Goal: Information Seeking & Learning: Check status

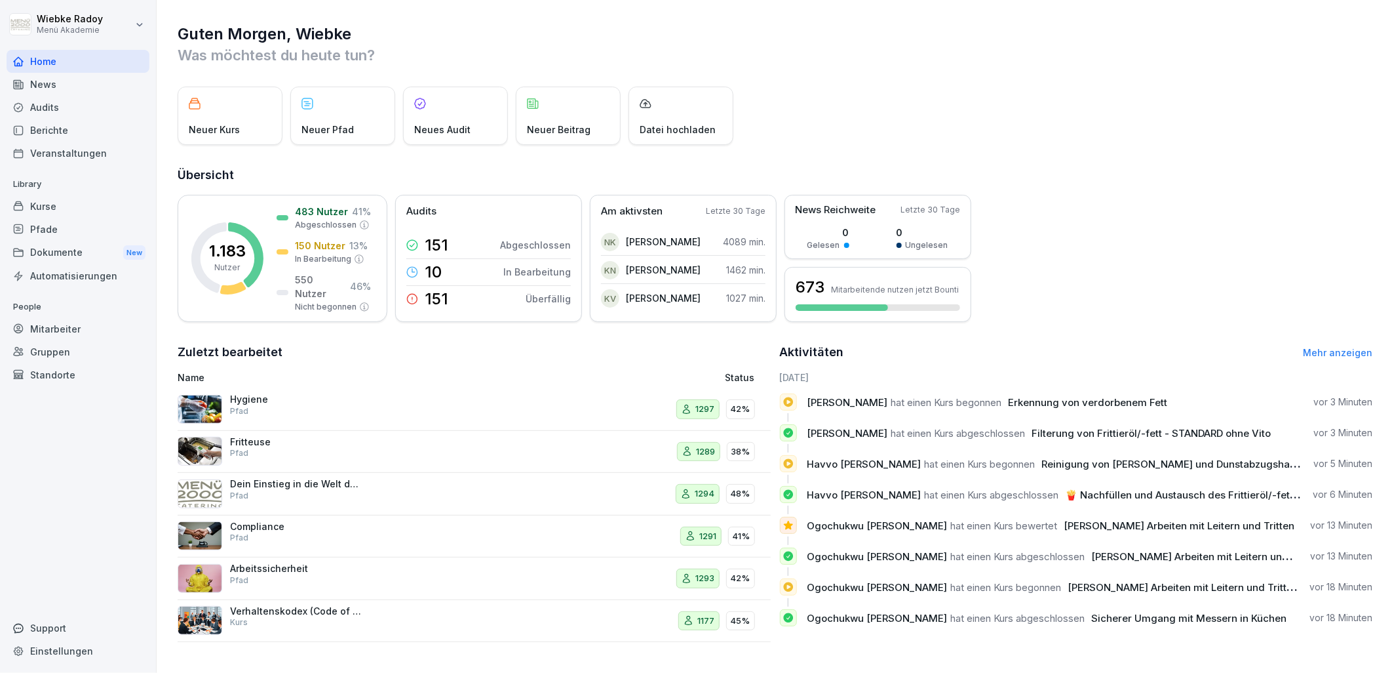
click at [74, 99] on div "Audits" at bounding box center [78, 107] width 143 height 23
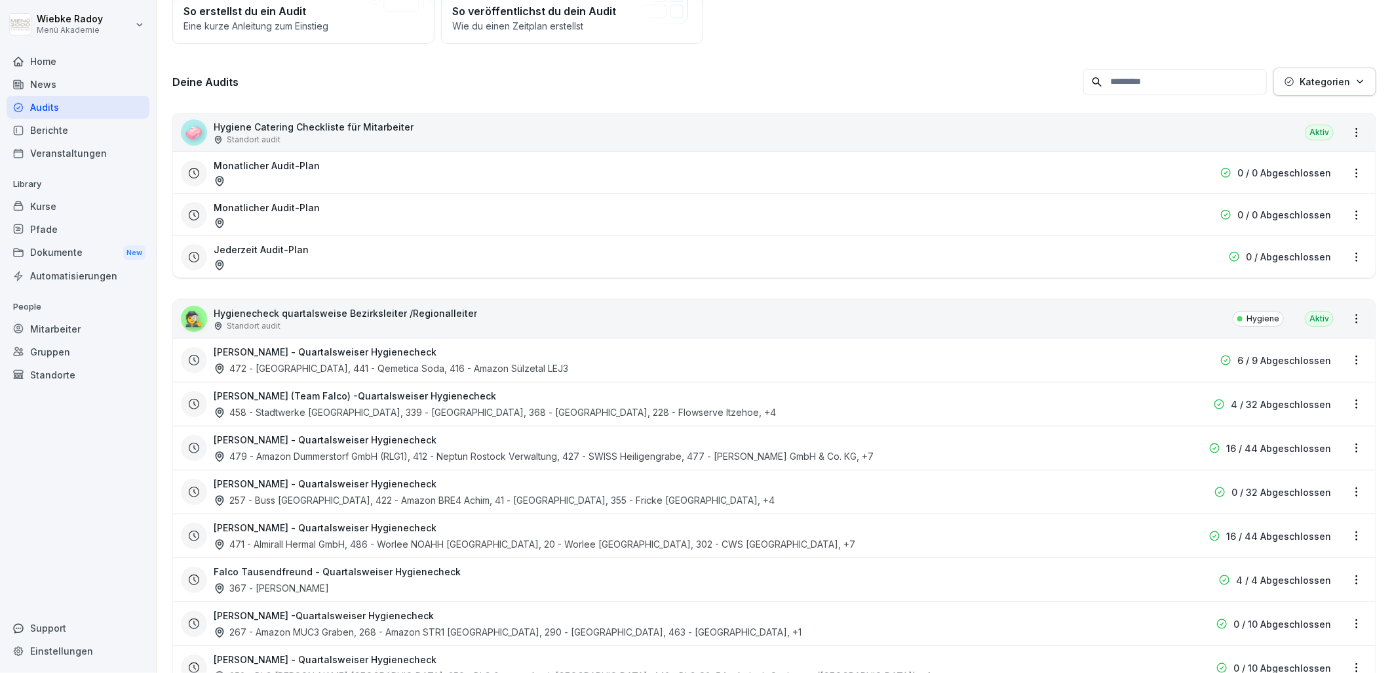
scroll to position [146, 0]
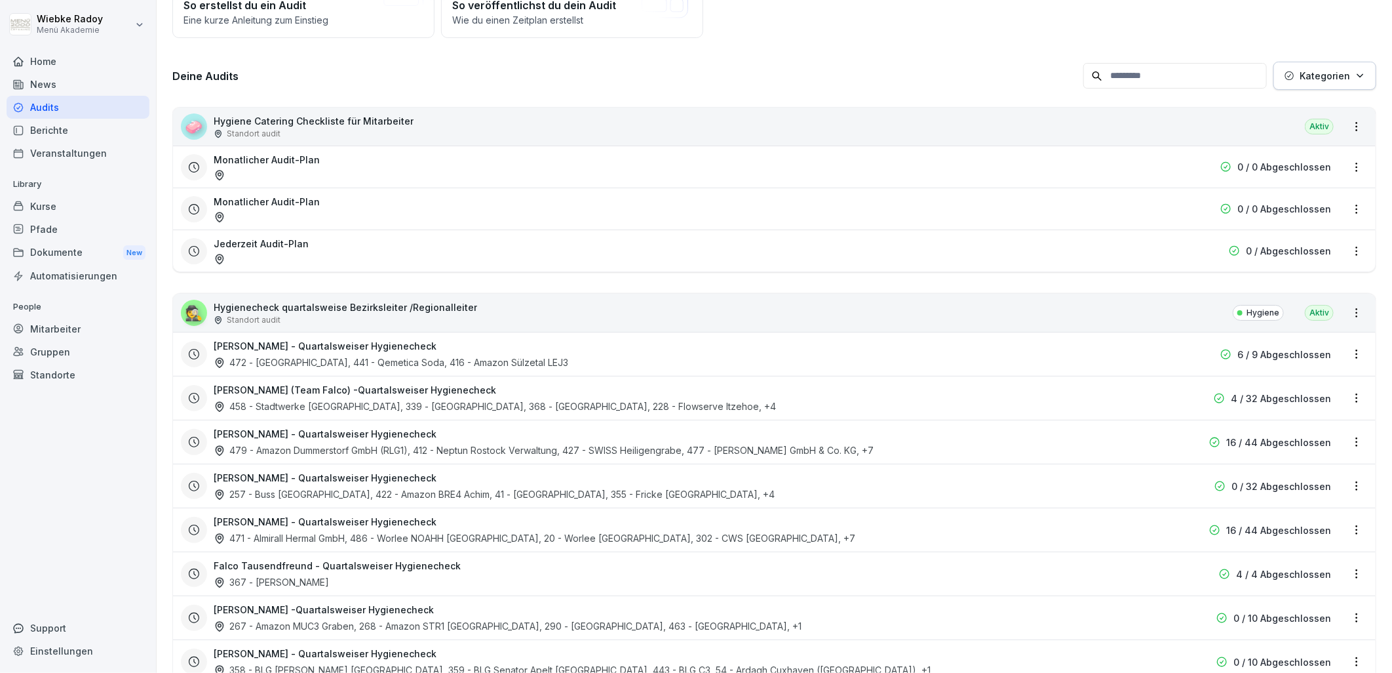
click at [1344, 351] on html "[PERSON_NAME] Menü Akademie Home News Audits Berichte Veranstaltungen Library K…" at bounding box center [696, 336] width 1392 height 673
click at [1312, 404] on div "Zeitplan bearbeiten" at bounding box center [1293, 400] width 125 height 22
click at [1348, 357] on html "[PERSON_NAME] Menü Akademie Home News Audits Berichte Veranstaltungen Library K…" at bounding box center [696, 336] width 1392 height 673
click at [0, 0] on link "Zeitplan bearbeiten" at bounding box center [0, 0] width 0 height 0
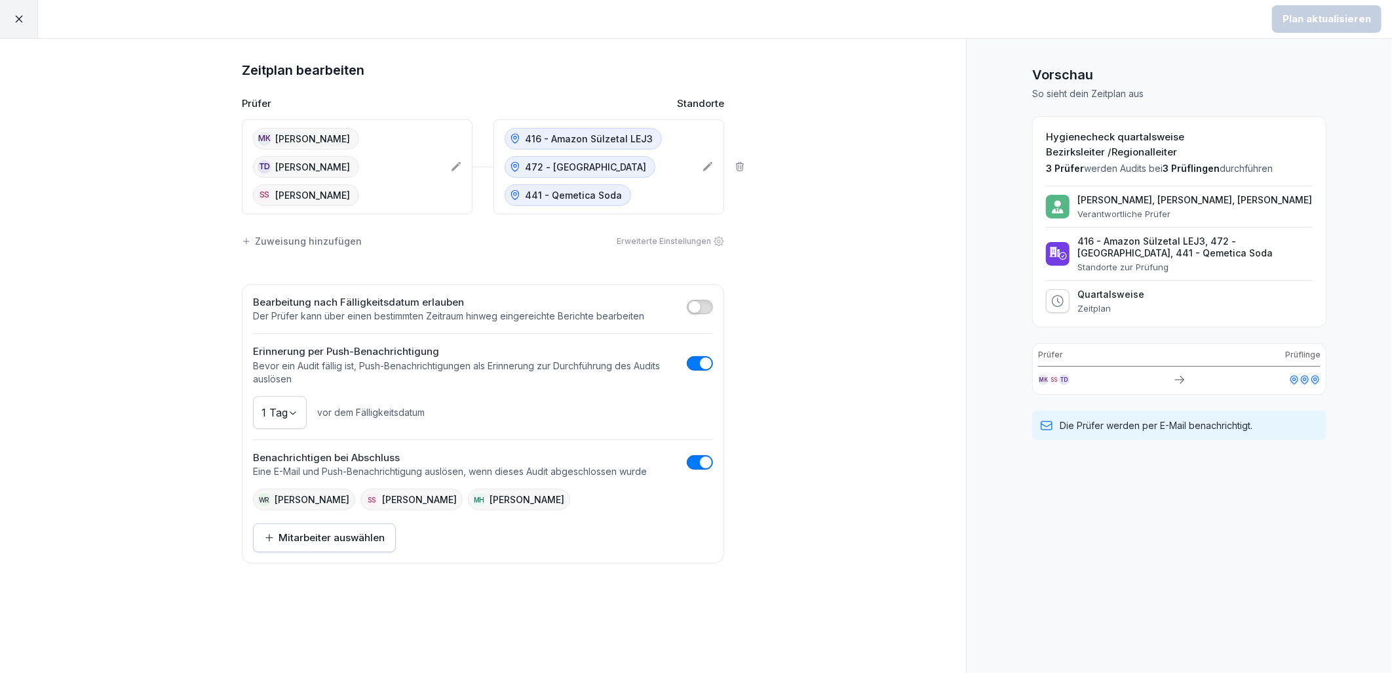
click at [710, 172] on div "416 - Amazon Sülzetal LEJ3 472 - [STREET_ADDRESS] - Qemetica Soda" at bounding box center [609, 166] width 231 height 95
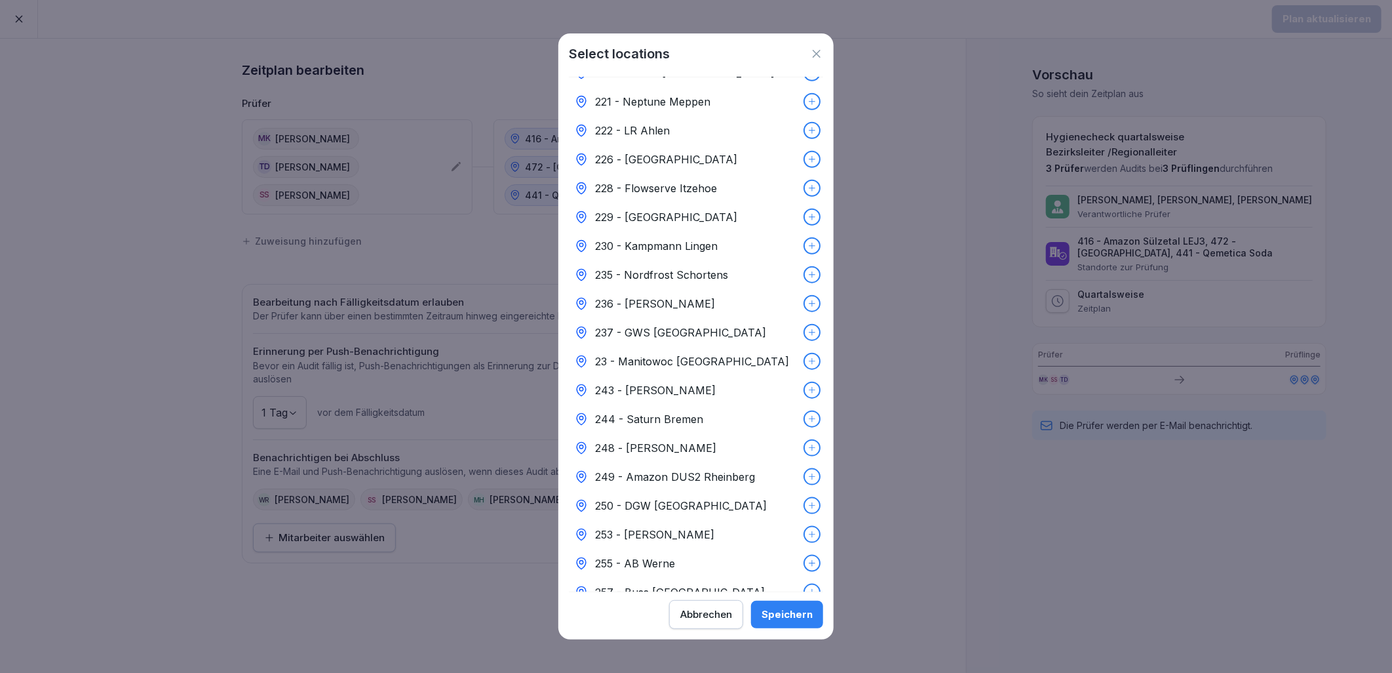
scroll to position [6180, 0]
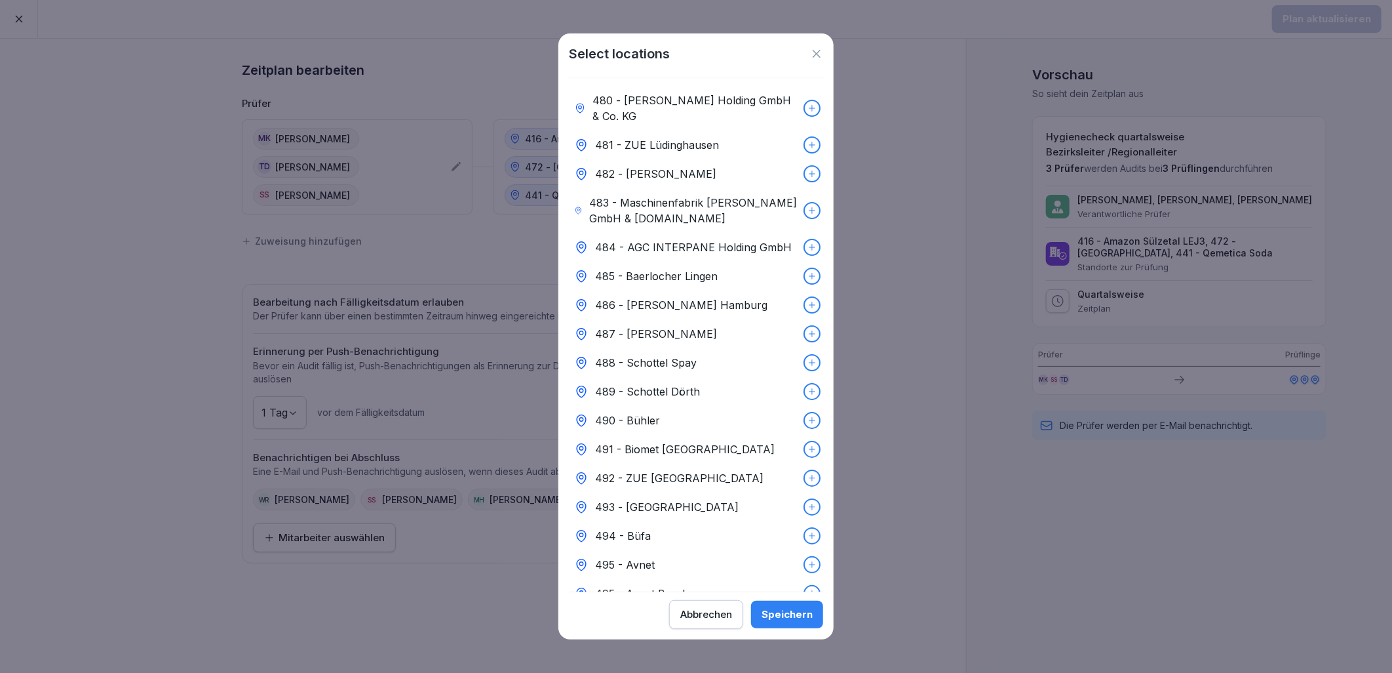
click at [702, 585] on p "495 - Avnet Bernburg" at bounding box center [650, 593] width 111 height 16
click at [798, 612] on div "Speichern" at bounding box center [787, 614] width 51 height 14
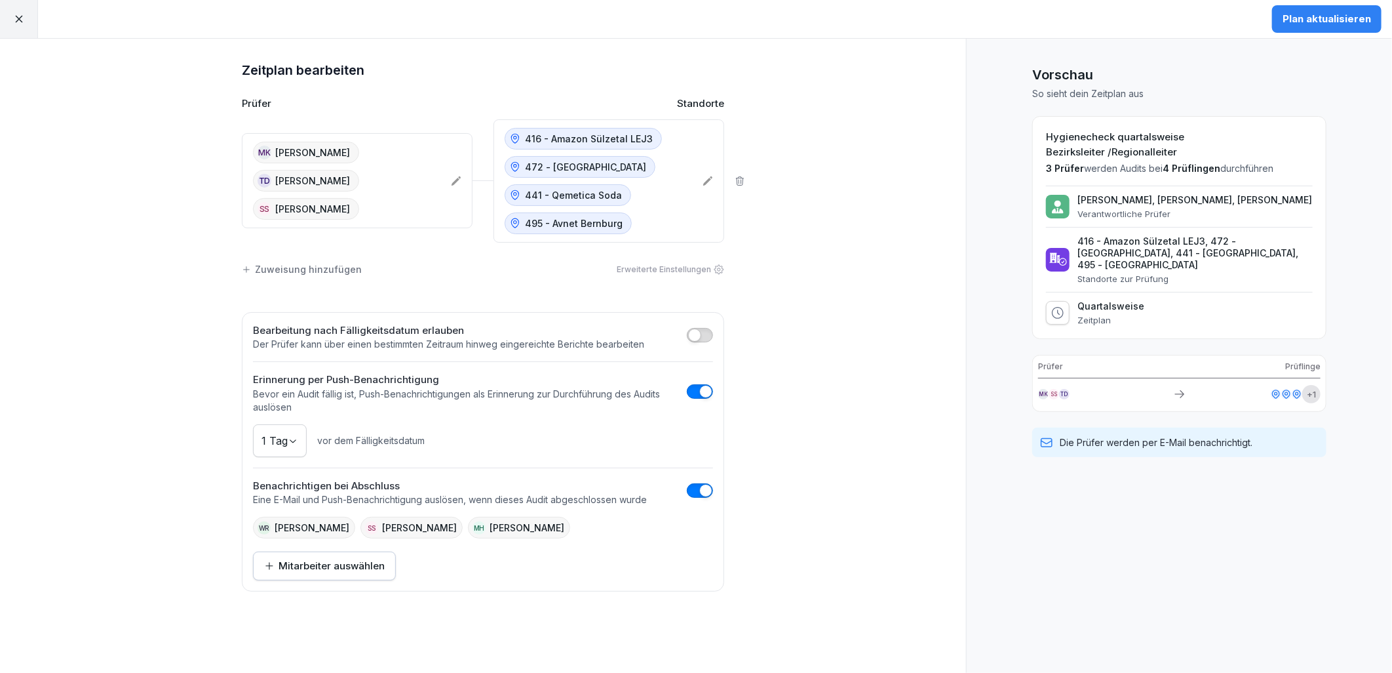
click at [1307, 16] on div "Plan aktualisieren" at bounding box center [1327, 19] width 88 height 14
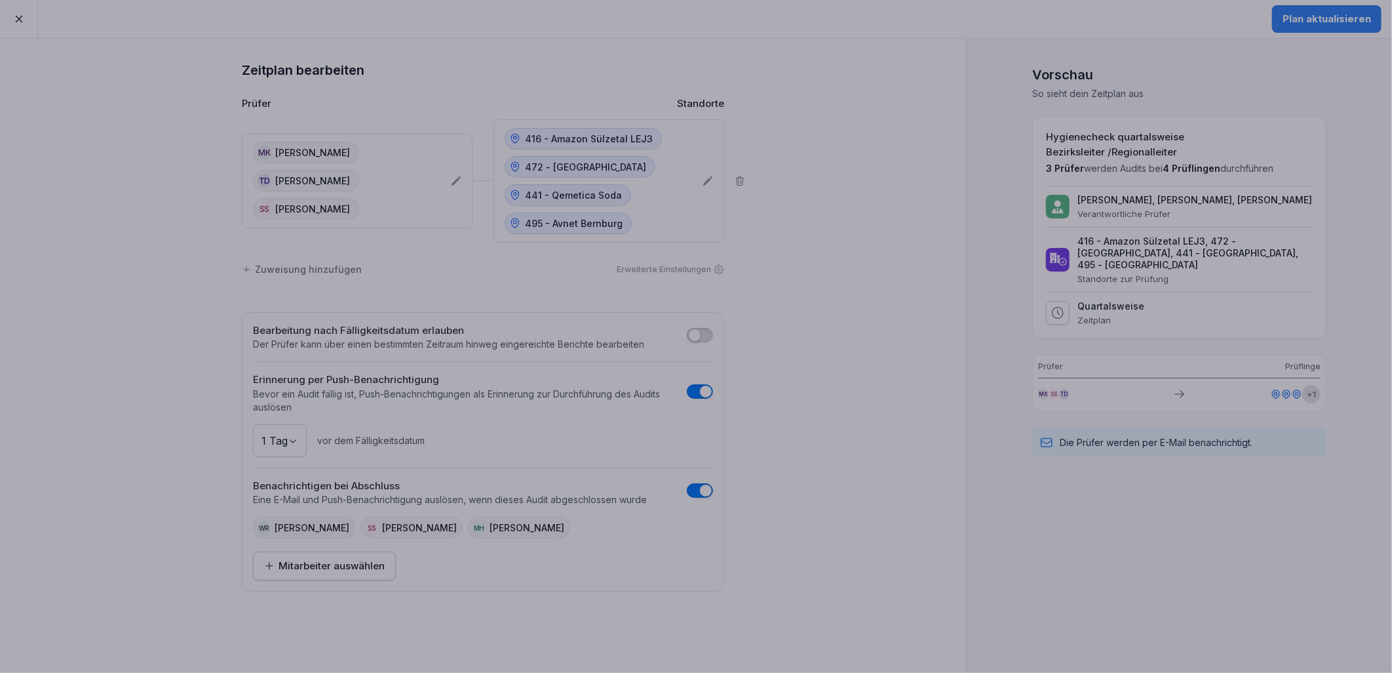
click at [73, 431] on div at bounding box center [696, 336] width 1392 height 673
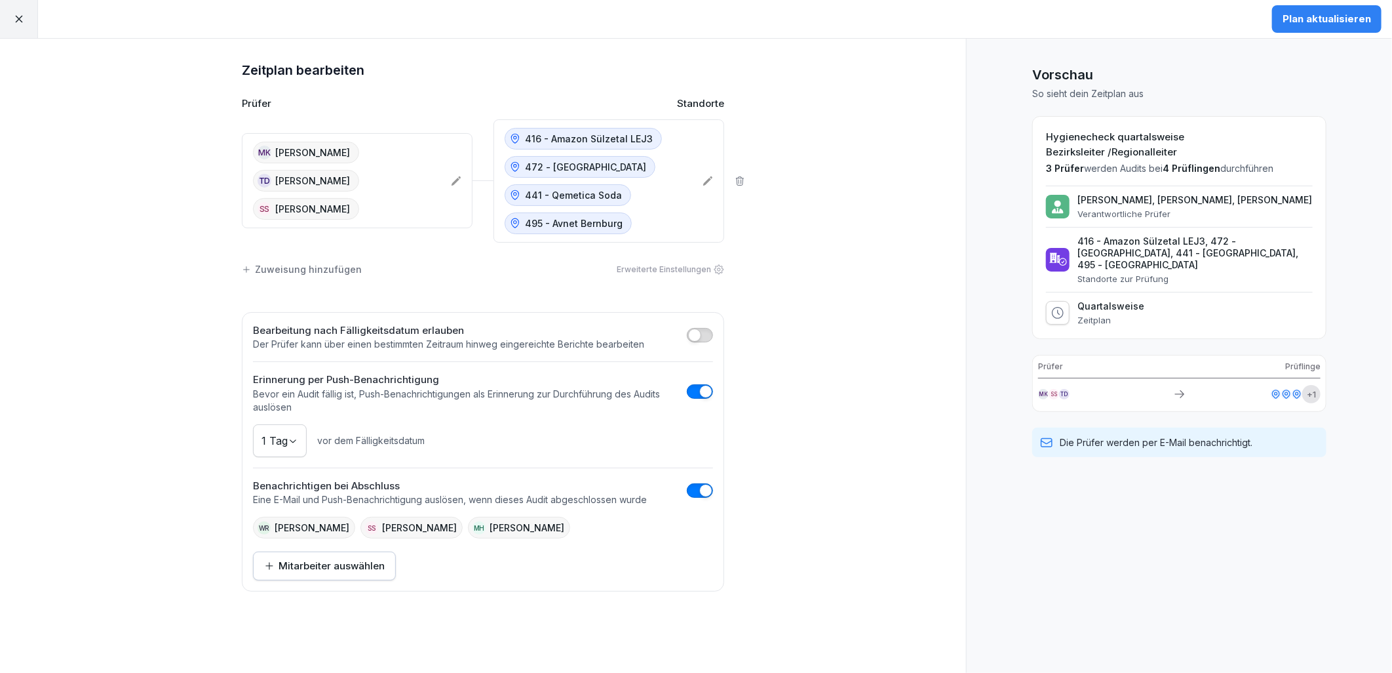
click at [1320, 18] on div "Plan aktualisieren" at bounding box center [1327, 19] width 88 height 14
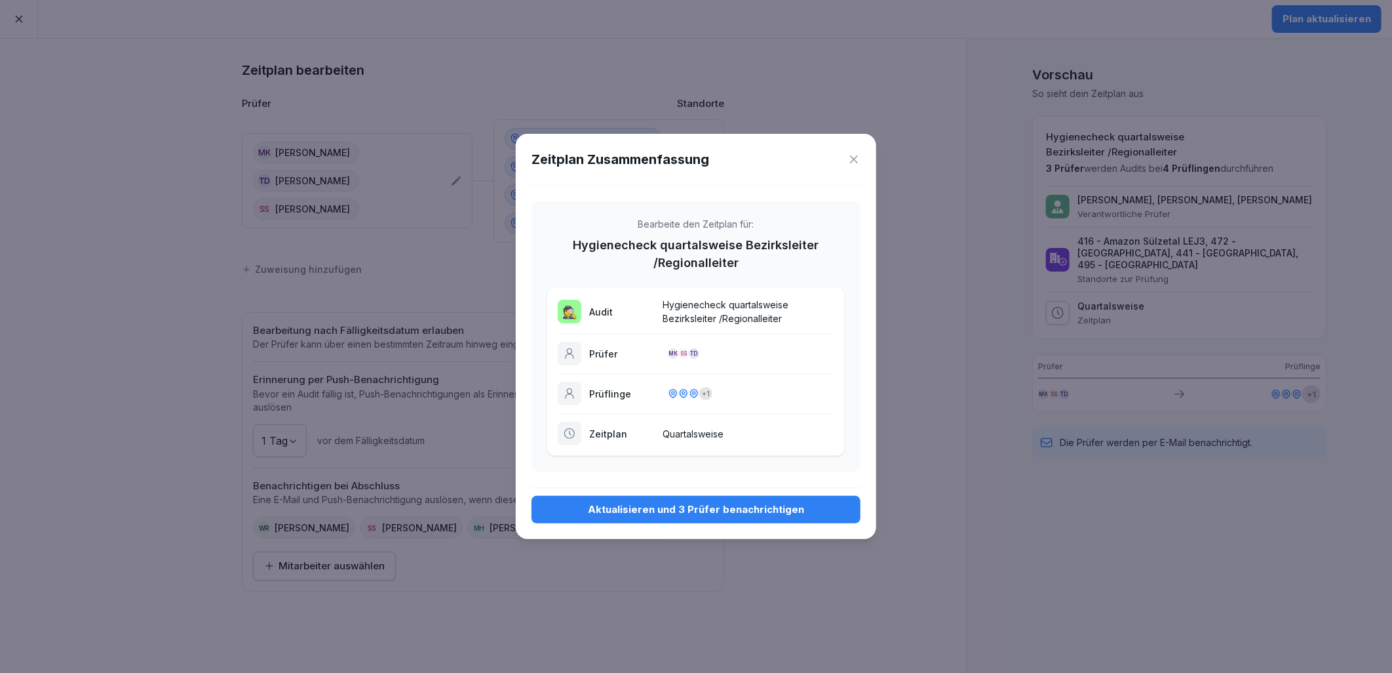
click at [680, 511] on div "Aktualisieren und 3 Prüfer benachrichtigen" at bounding box center [696, 509] width 308 height 14
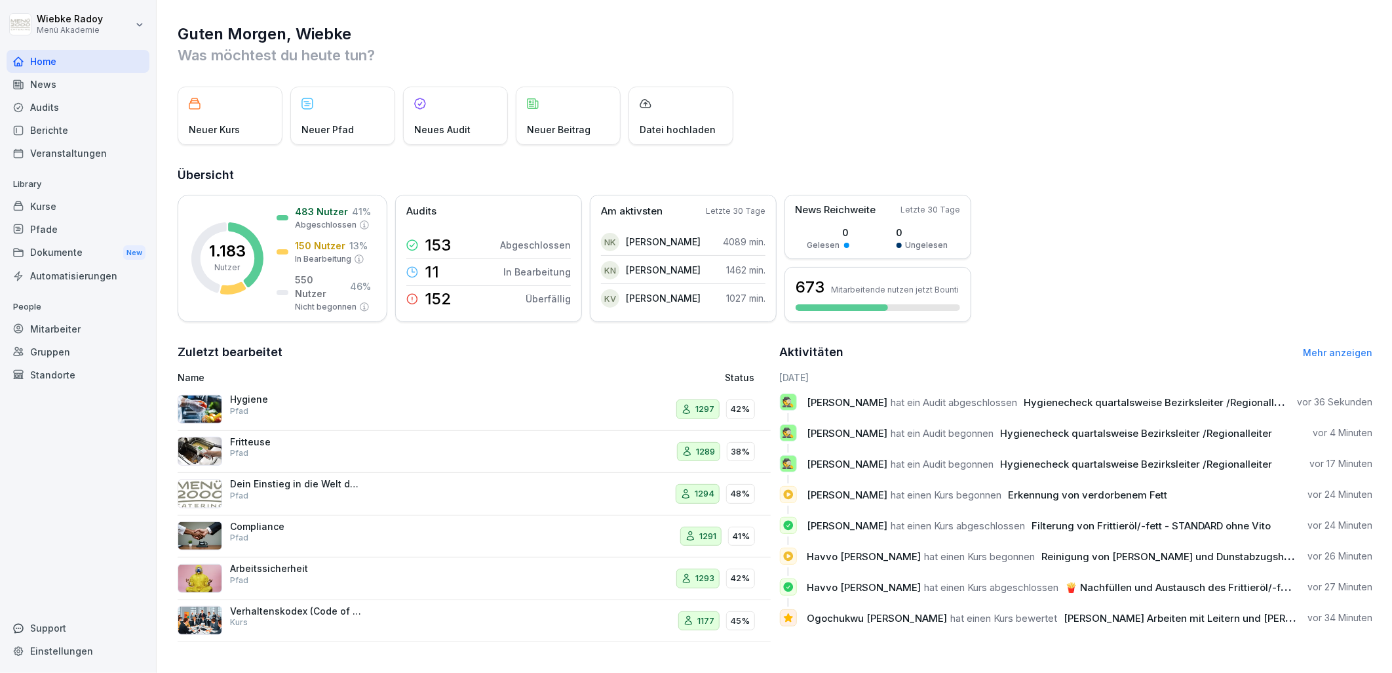
scroll to position [3, 0]
click at [79, 97] on div "Audits" at bounding box center [78, 107] width 143 height 23
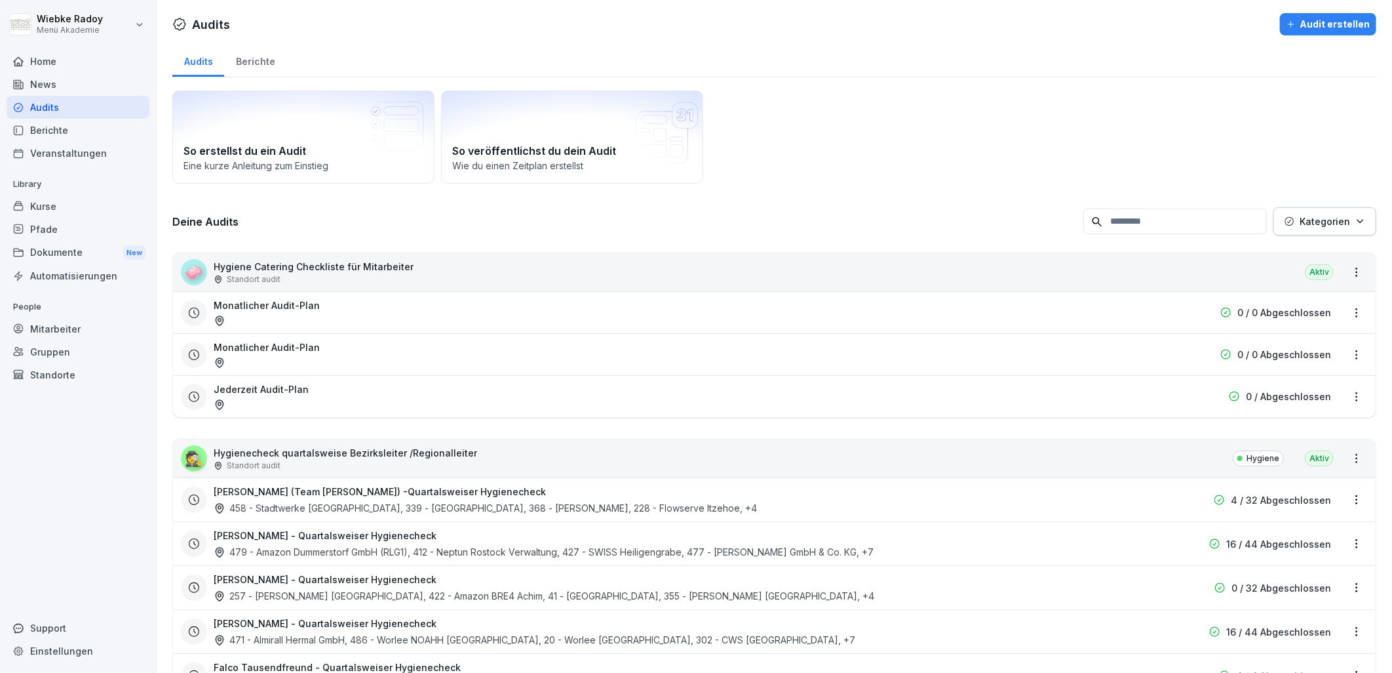
click at [266, 60] on div "Berichte" at bounding box center [255, 59] width 62 height 33
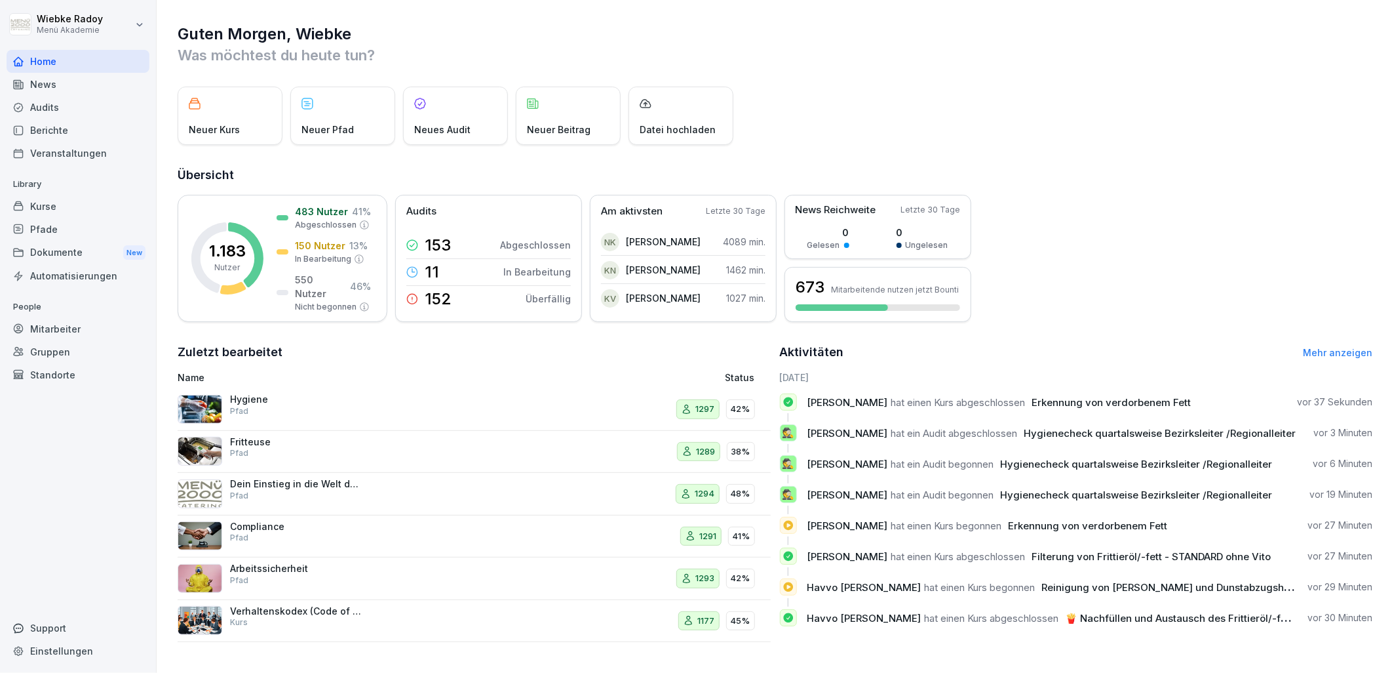
scroll to position [3, 0]
click at [67, 102] on div "Audits" at bounding box center [78, 107] width 143 height 23
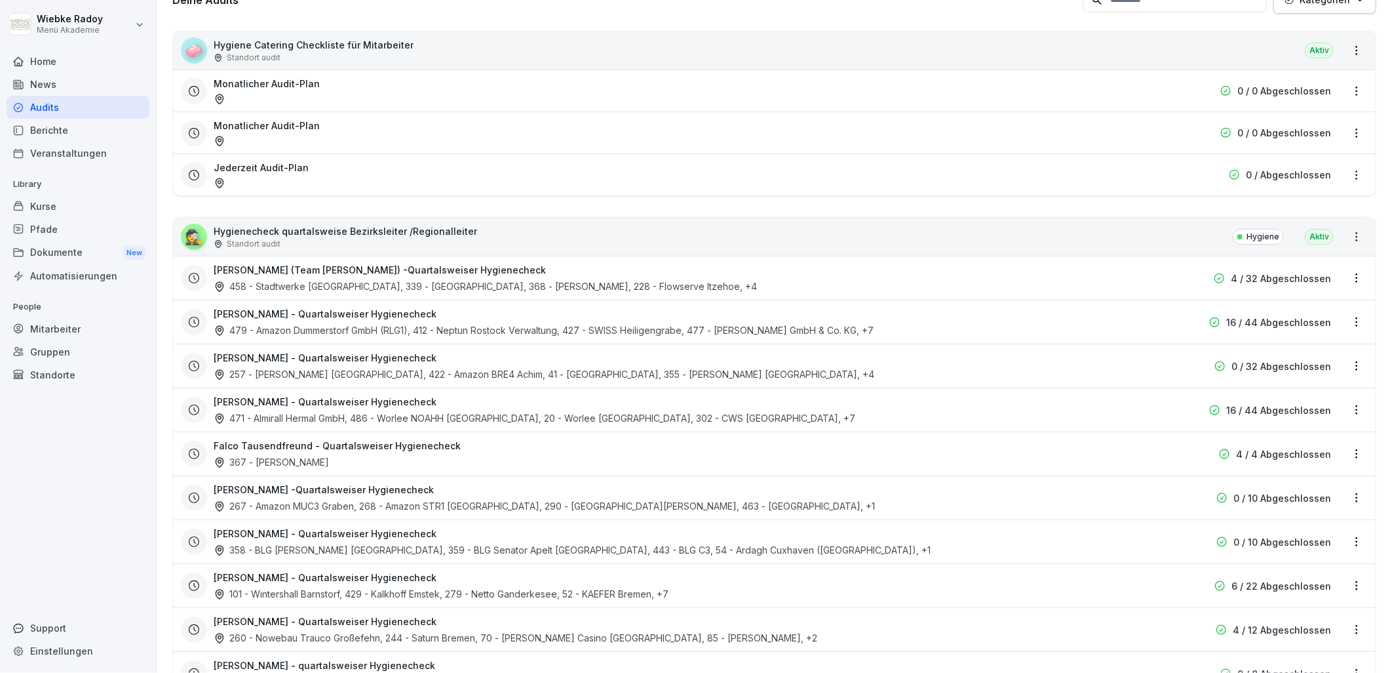
scroll to position [368, 0]
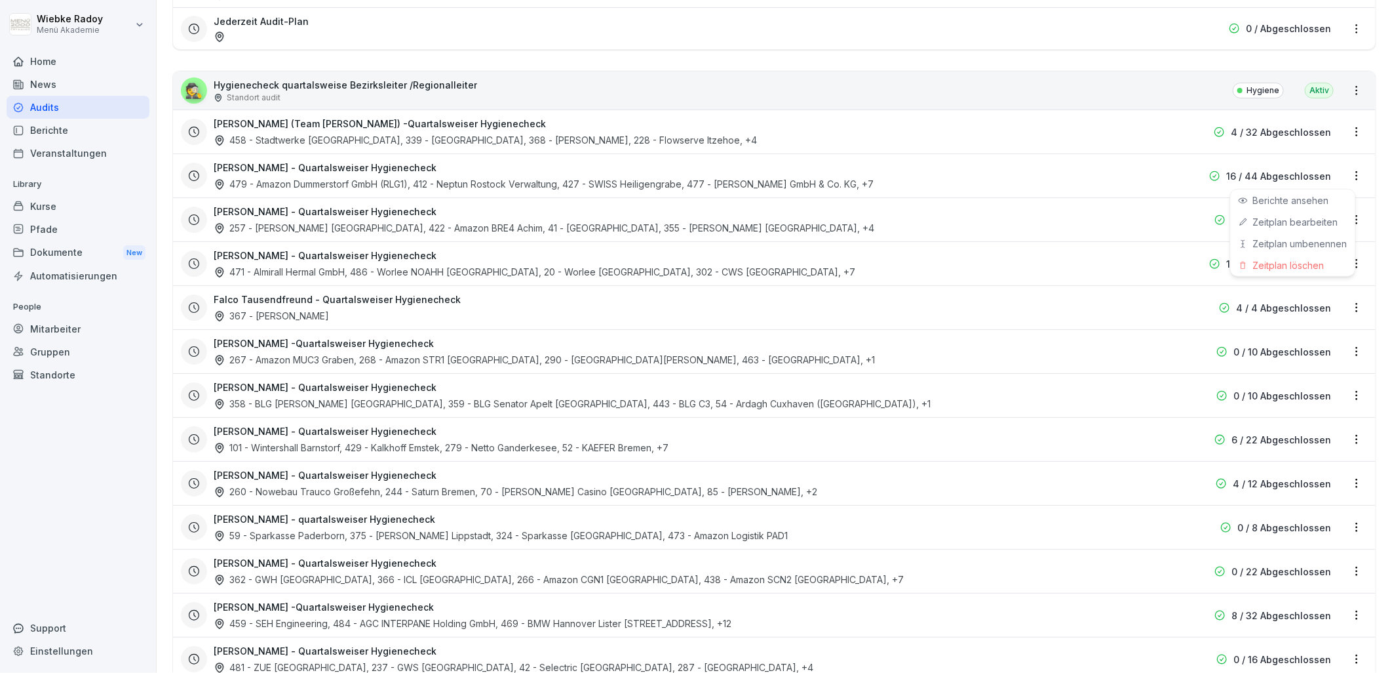
click at [1355, 175] on html "[PERSON_NAME] Menü Akademie Home News Audits Berichte Veranstaltungen Library K…" at bounding box center [696, 336] width 1392 height 673
click at [0, 0] on link "Zeitplan bearbeiten" at bounding box center [0, 0] width 0 height 0
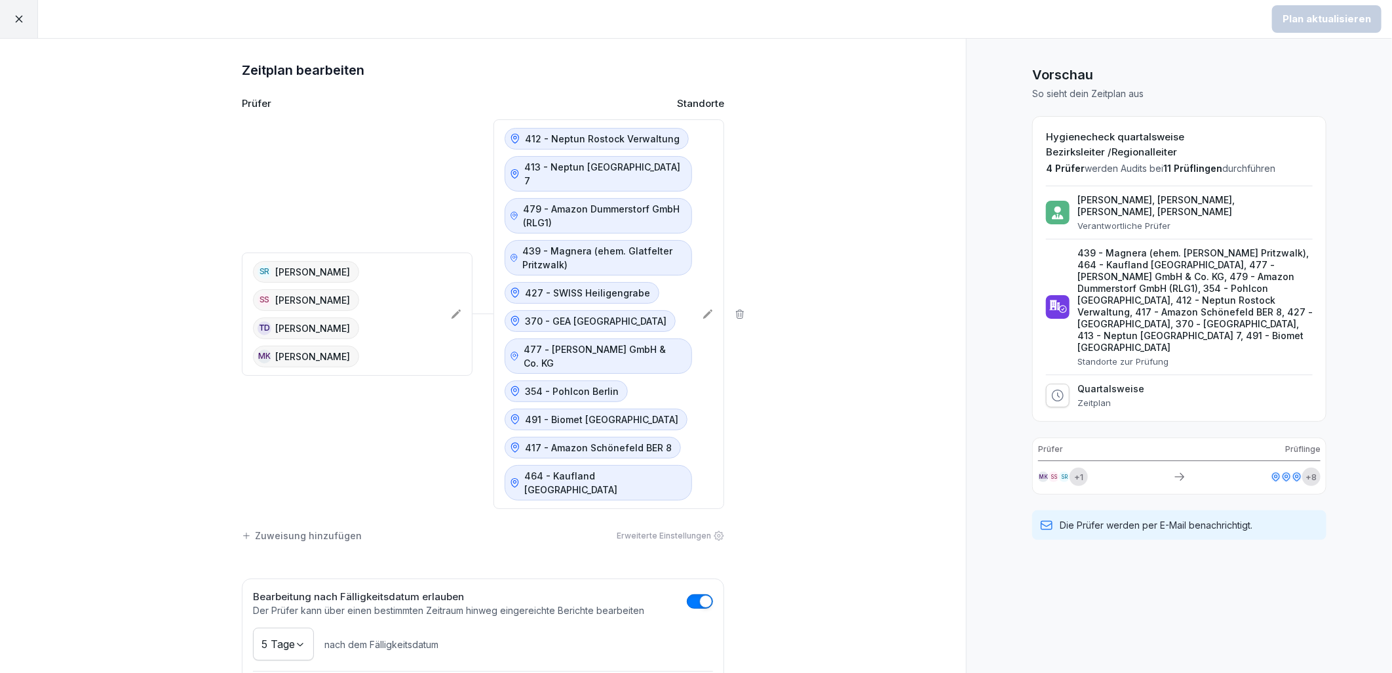
scroll to position [106, 0]
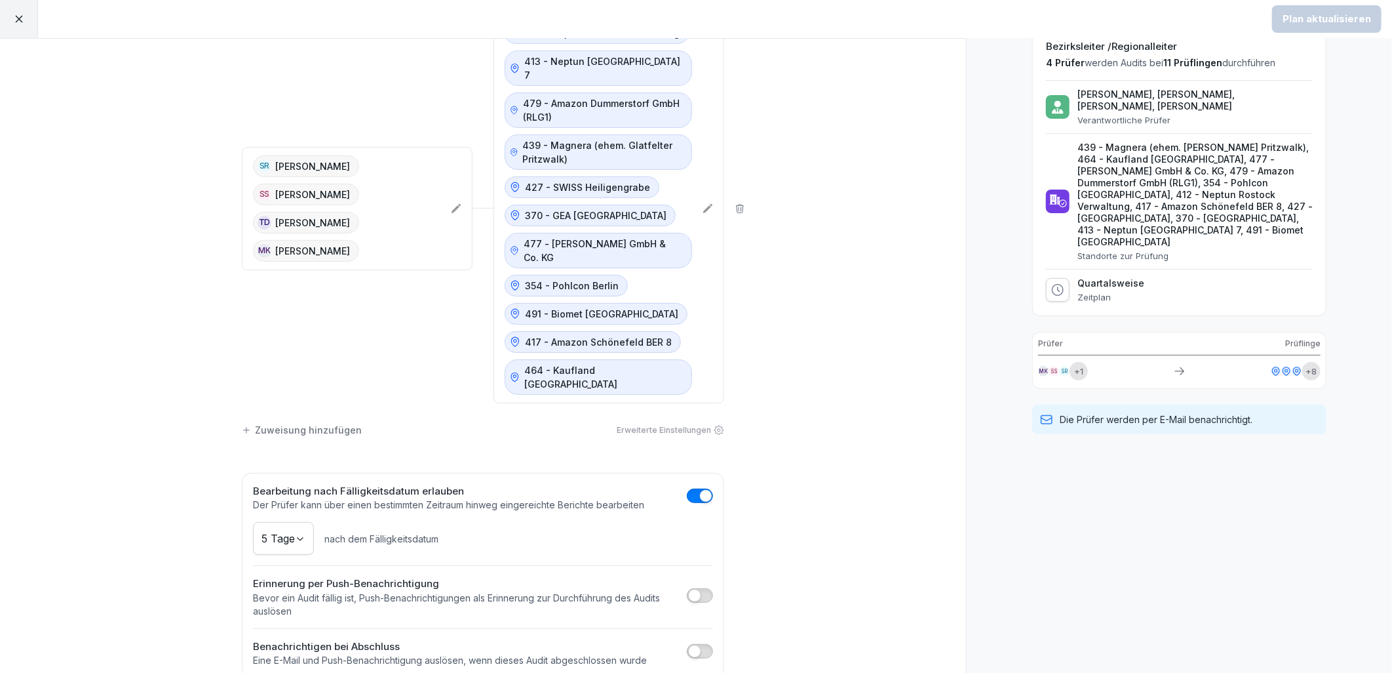
click at [677, 639] on div "Benachrichtigen bei Abschluss Eine E-Mail und Push-Benachrichtigung auslösen, w…" at bounding box center [483, 653] width 460 height 28
click at [692, 644] on span "button" at bounding box center [694, 650] width 13 height 13
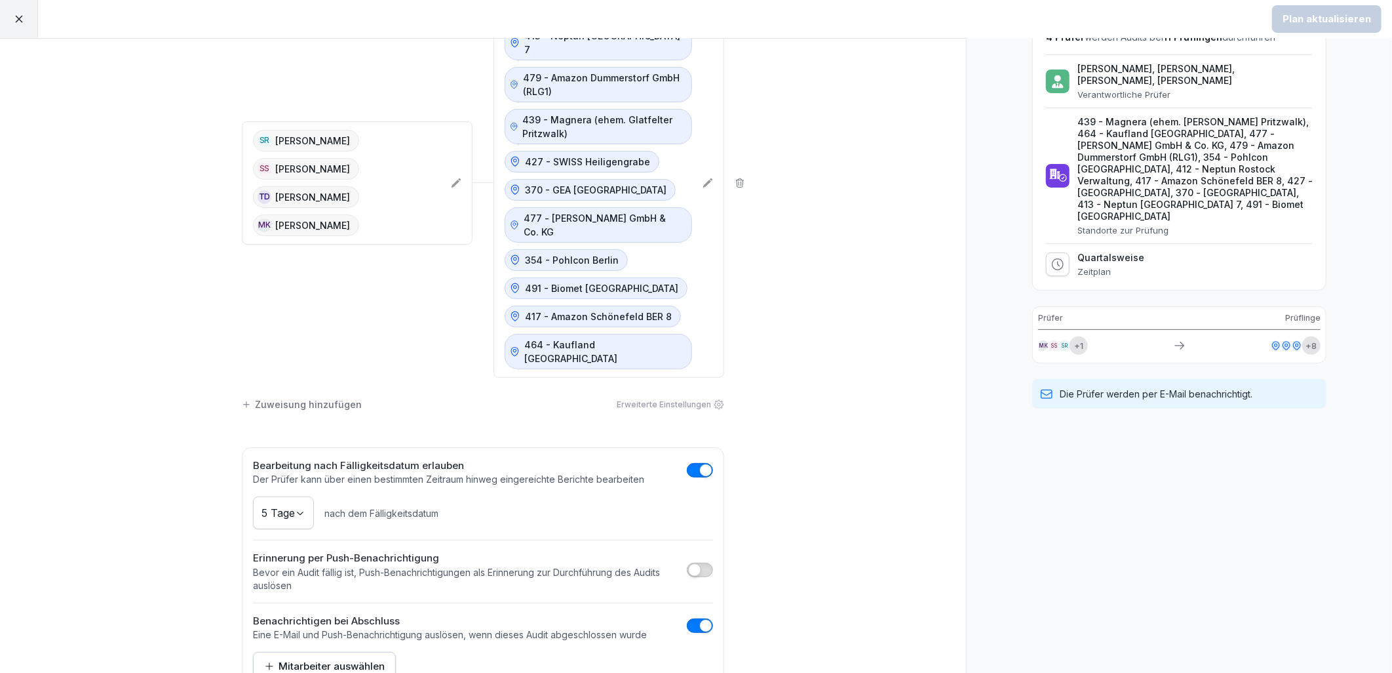
scroll to position [145, 0]
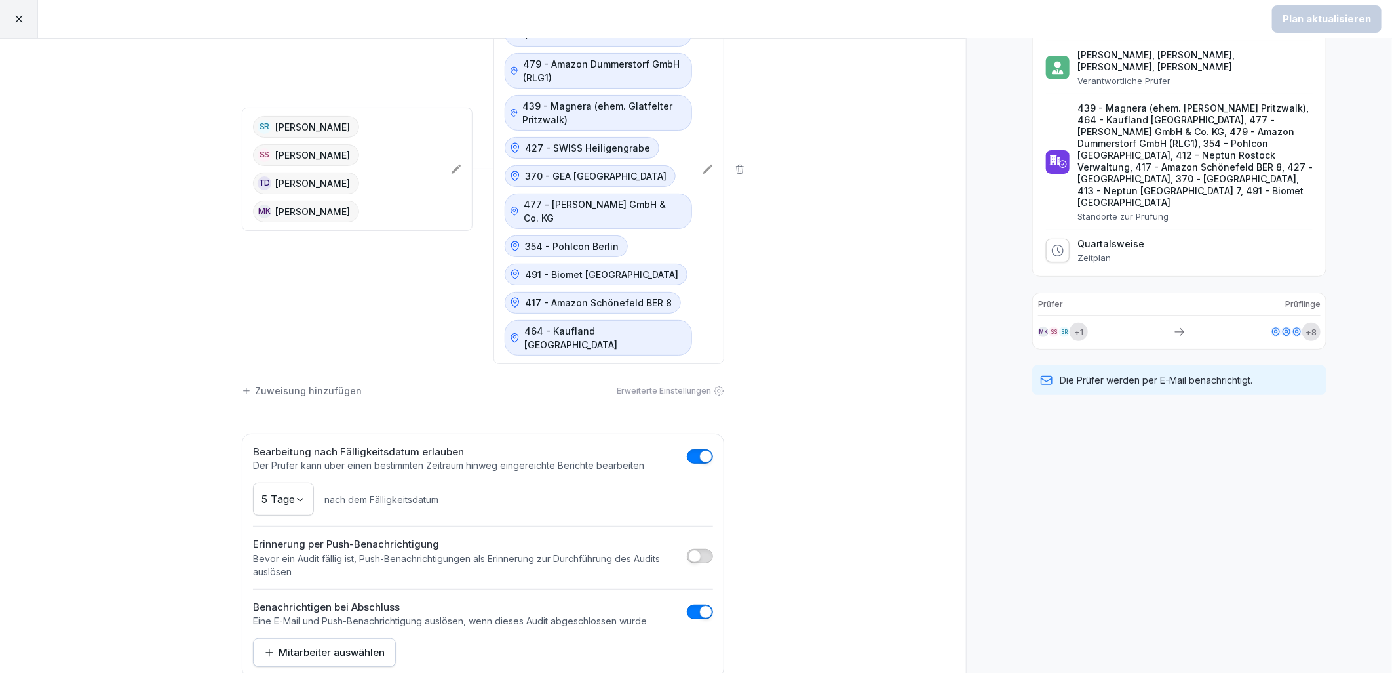
click at [330, 645] on div "Mitarbeiter auswählen" at bounding box center [324, 652] width 121 height 14
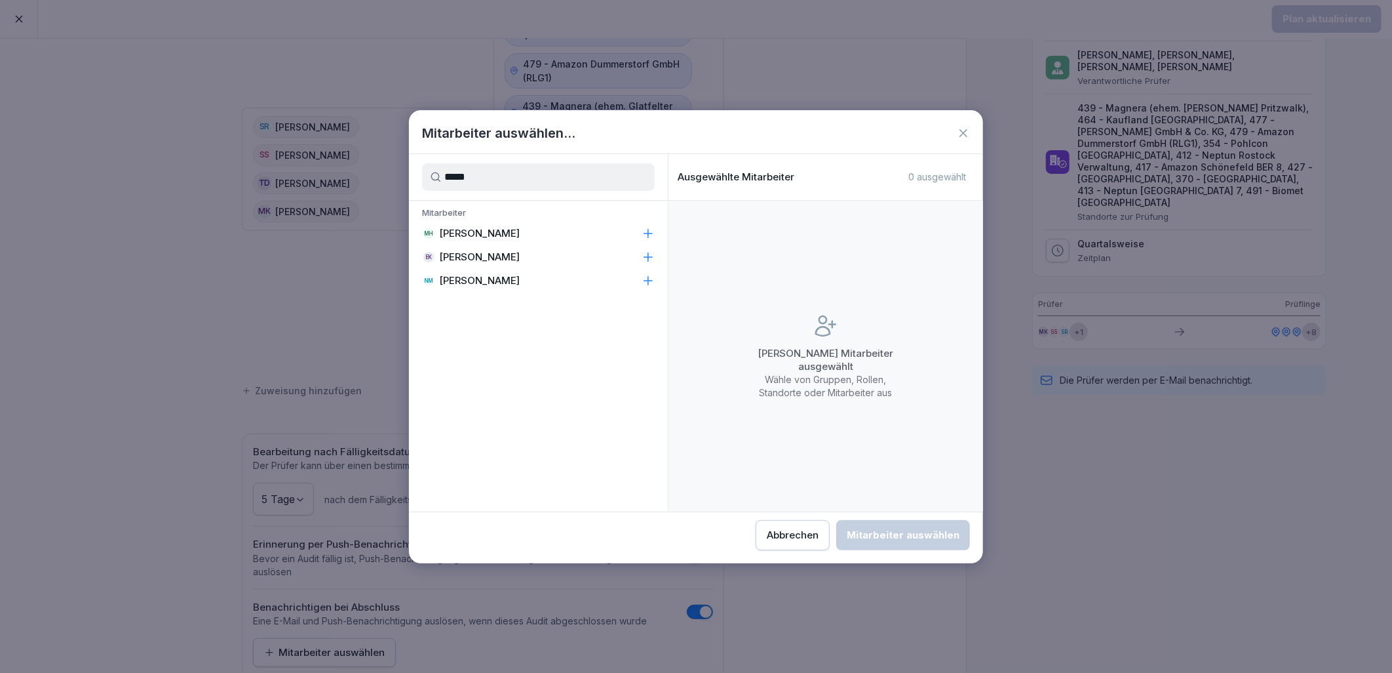
click at [492, 226] on div "[PERSON_NAME]" at bounding box center [538, 234] width 259 height 24
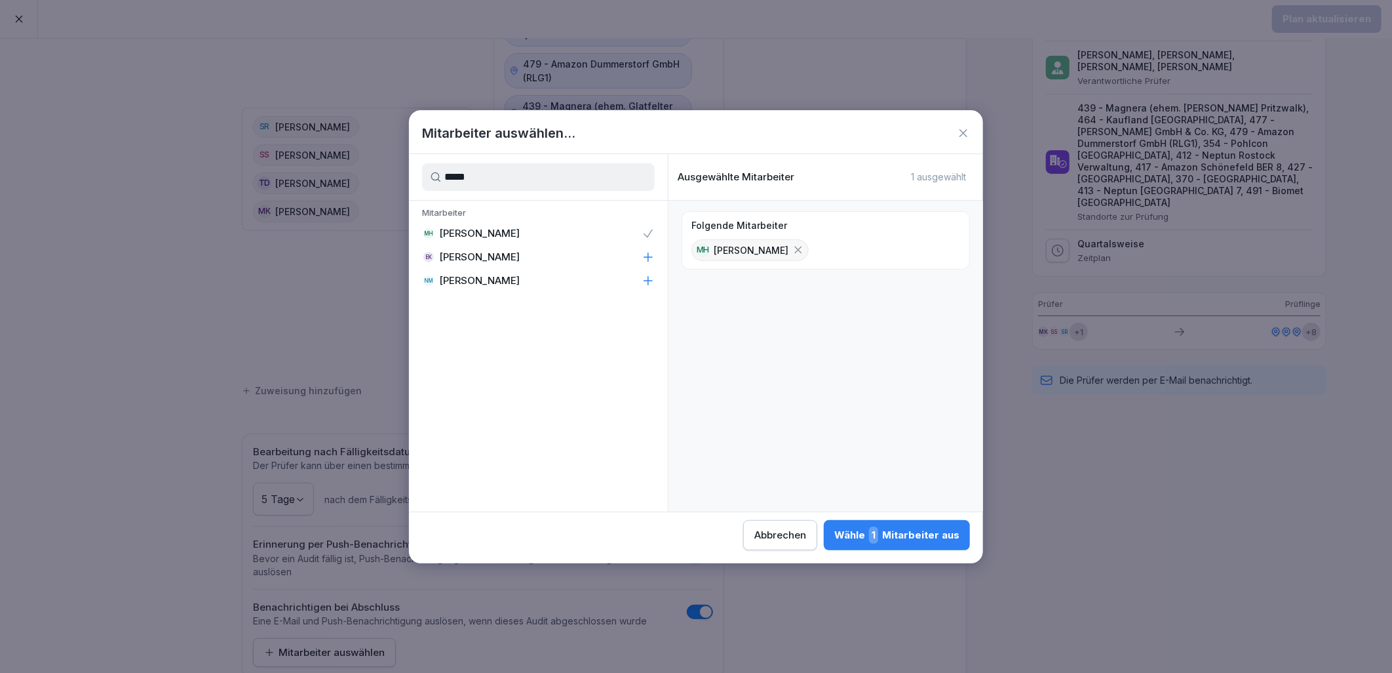
drag, startPoint x: 513, startPoint y: 170, endPoint x: 401, endPoint y: 182, distance: 112.0
click at [404, 181] on body "Plan aktualisieren Zeitplan bearbeiten Prüfer Standorte SR [PERSON_NAME] SS [PE…" at bounding box center [696, 336] width 1392 height 673
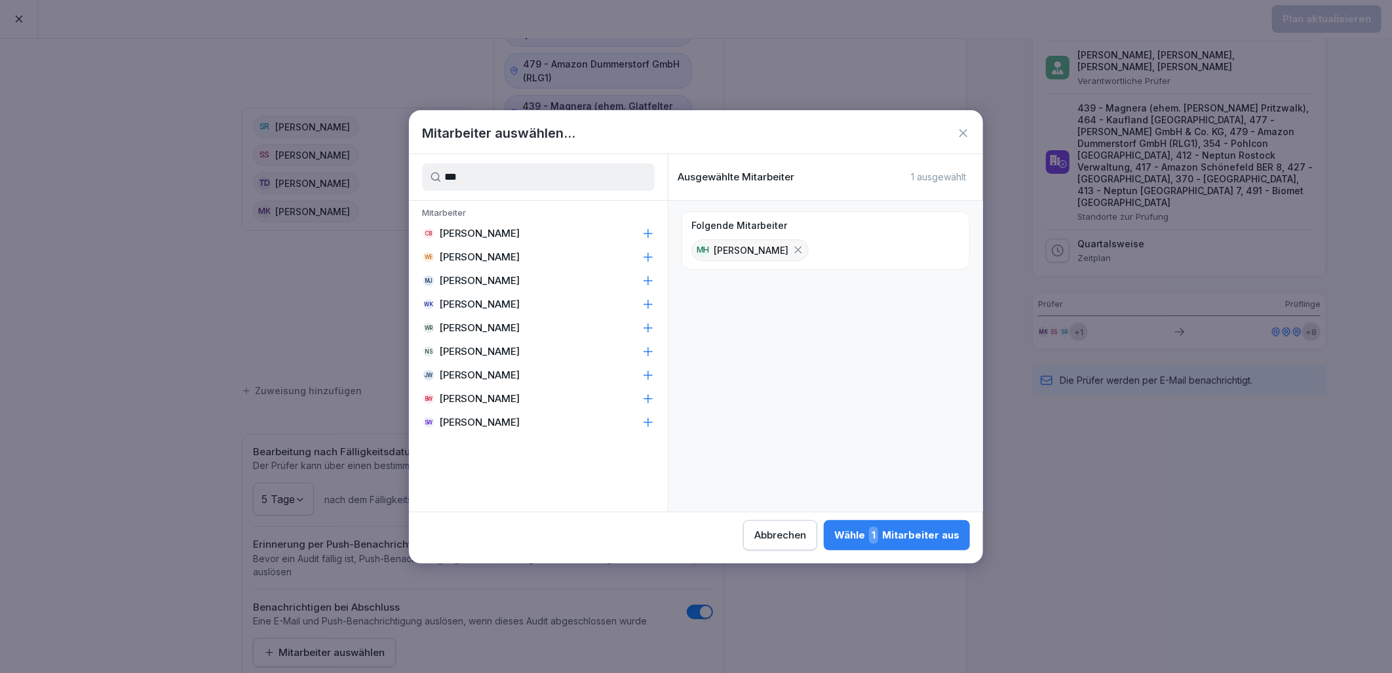
type input "***"
click at [523, 330] on div "[PERSON_NAME] Radoy" at bounding box center [538, 328] width 259 height 24
drag, startPoint x: 465, startPoint y: 175, endPoint x: 431, endPoint y: 174, distance: 34.8
click at [431, 174] on div "***" at bounding box center [538, 177] width 259 height 46
type input "***"
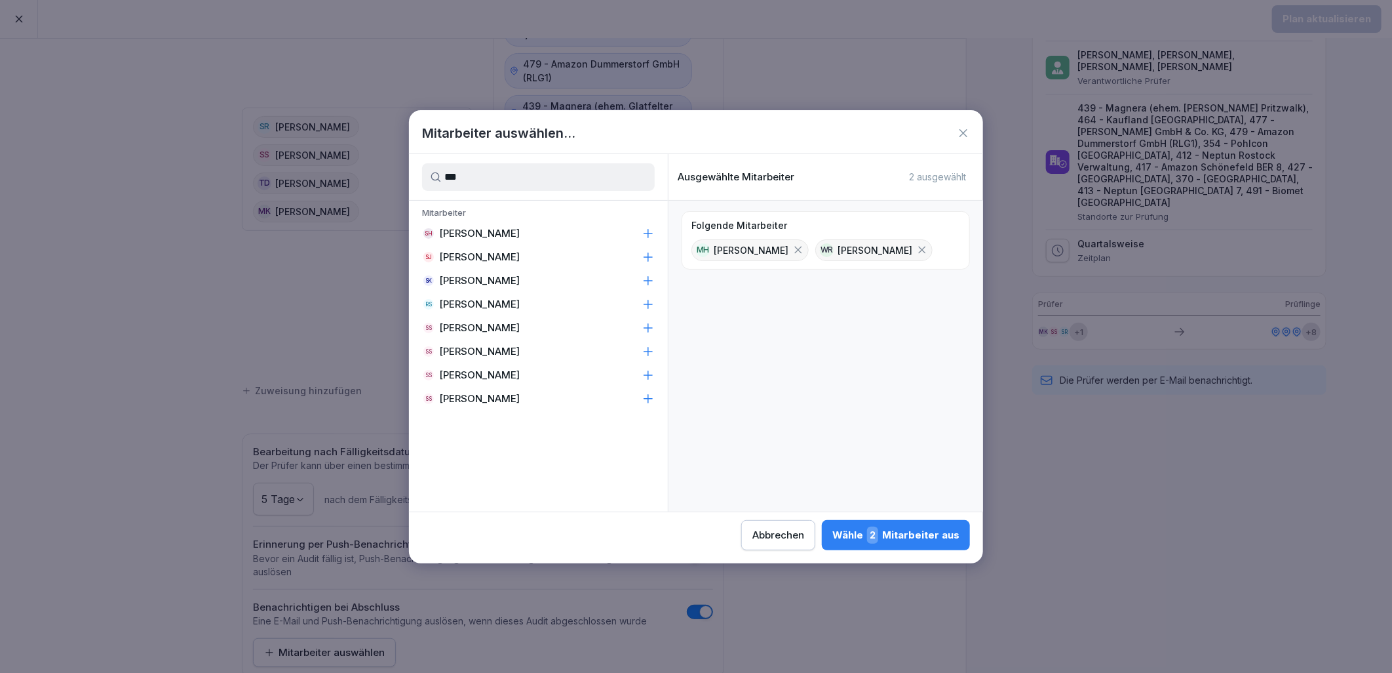
click at [547, 375] on div "SS [PERSON_NAME]" at bounding box center [538, 375] width 259 height 24
click at [922, 528] on div "Wähle 3 Mitarbeiter aus" at bounding box center [896, 534] width 127 height 17
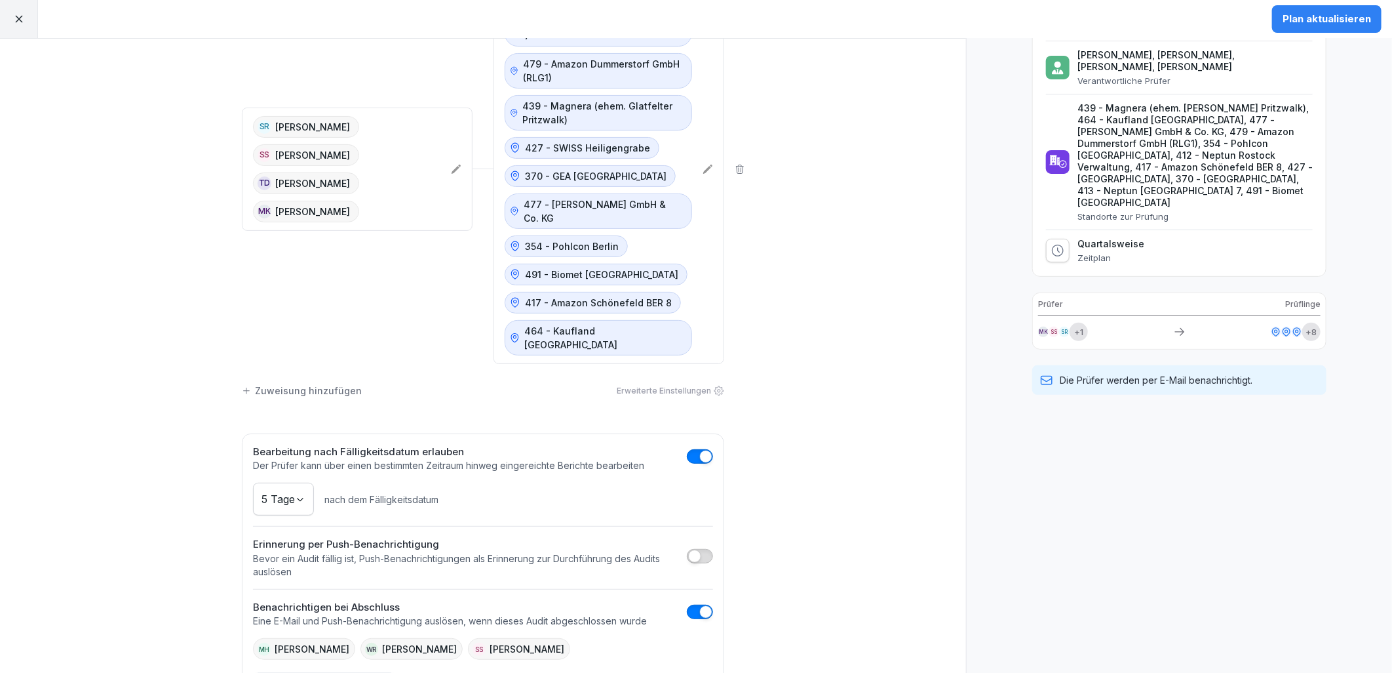
click at [1339, 20] on div "Plan aktualisieren" at bounding box center [1327, 19] width 88 height 14
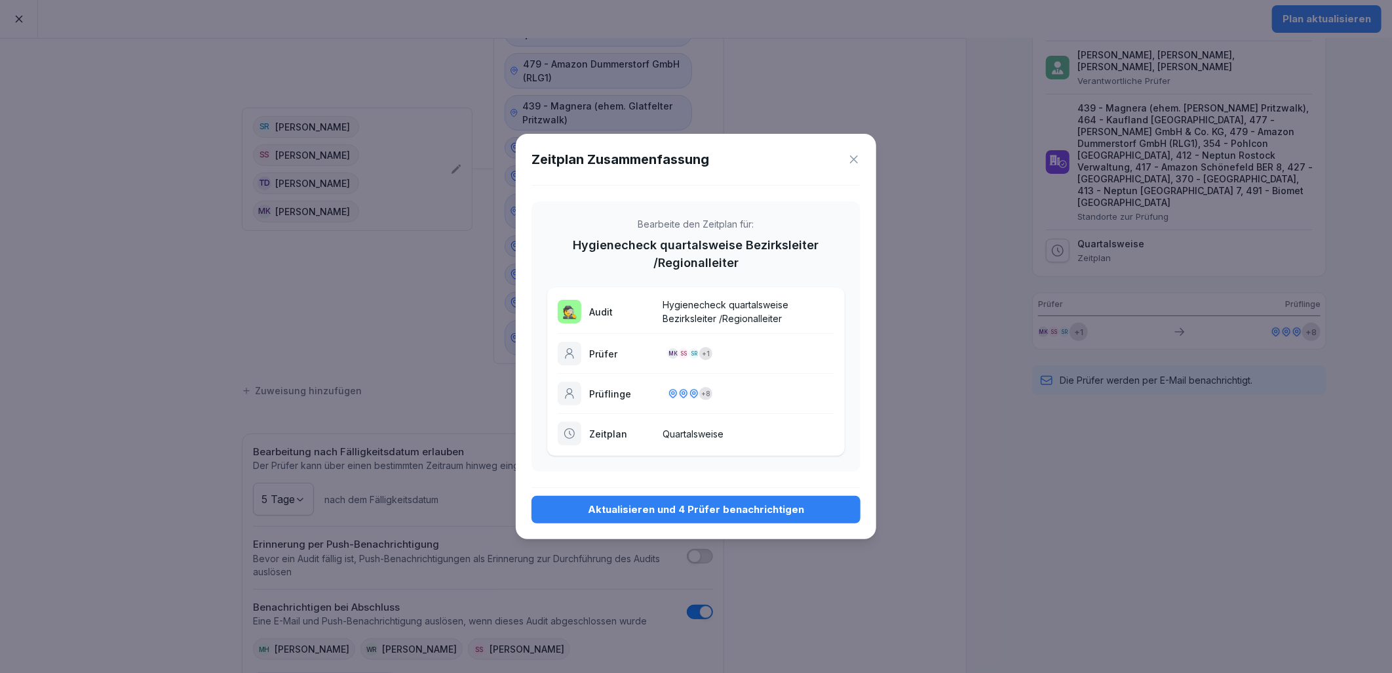
drag, startPoint x: 776, startPoint y: 505, endPoint x: 802, endPoint y: 505, distance: 25.6
click at [777, 505] on div "Aktualisieren und 4 Prüfer benachrichtigen" at bounding box center [696, 509] width 308 height 14
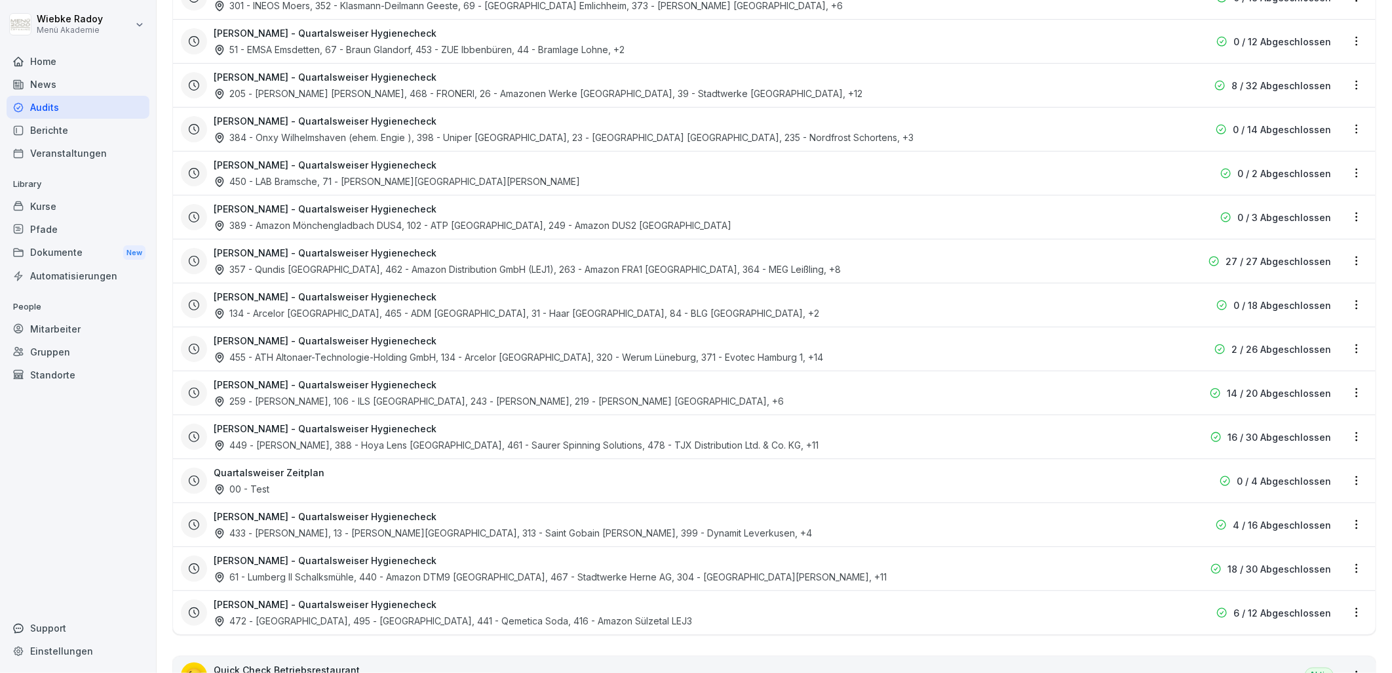
scroll to position [1092, 0]
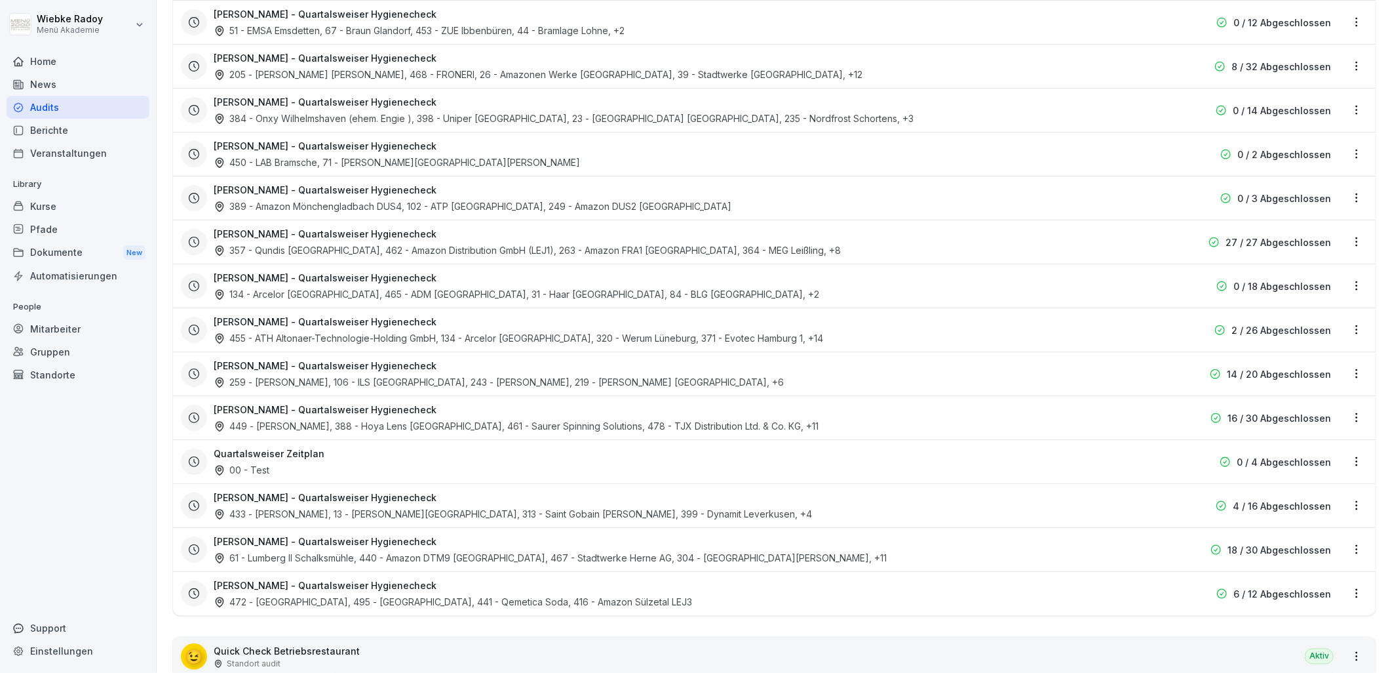
click at [1345, 603] on html "[PERSON_NAME] Menü Akademie Home News Audits Berichte Veranstaltungen Library K…" at bounding box center [696, 336] width 1392 height 673
click at [0, 0] on link "Zeitplan bearbeiten" at bounding box center [0, 0] width 0 height 0
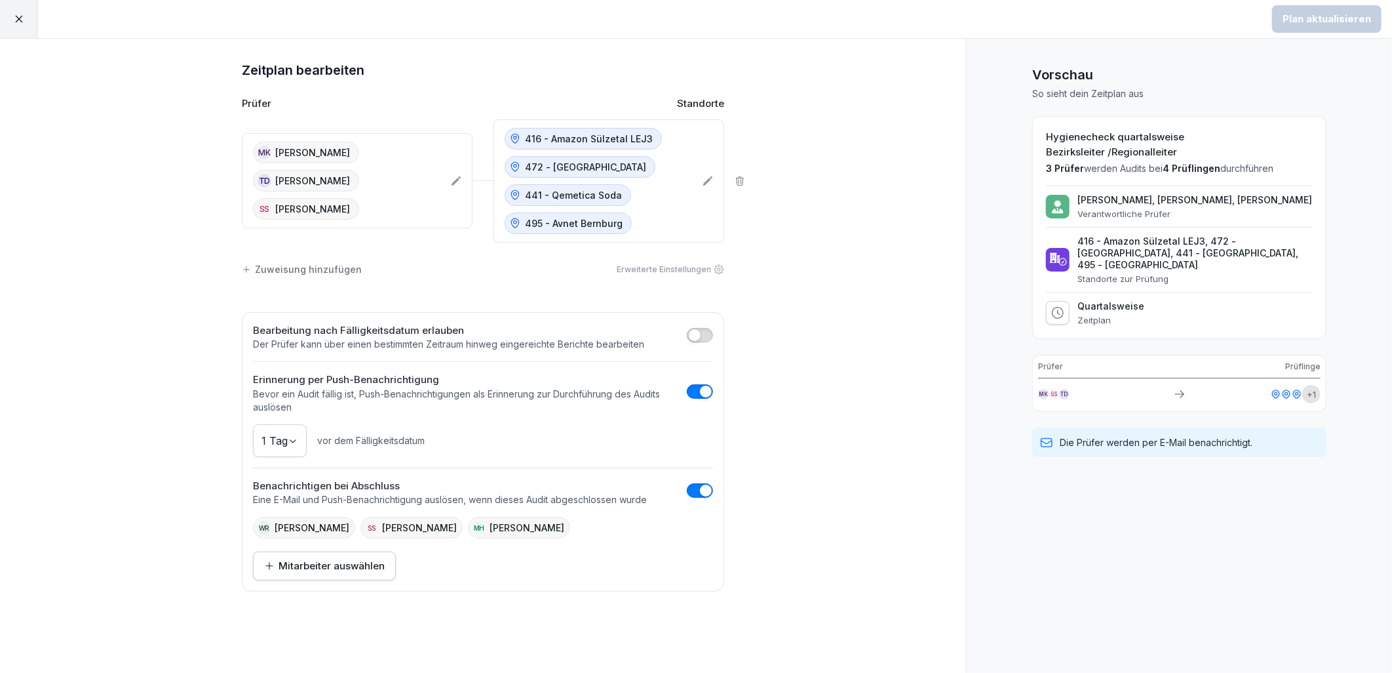
click at [789, 543] on div "Zeitplan bearbeiten Prüfer Standorte MK [PERSON_NAME] [PERSON_NAME] [PERSON_NAM…" at bounding box center [483, 356] width 966 height 634
click at [178, 212] on div "Zeitplan bearbeiten Prüfer Standorte MK [PERSON_NAME] [PERSON_NAME] [PERSON_NAM…" at bounding box center [483, 356] width 966 height 634
click at [454, 182] on icon at bounding box center [456, 180] width 9 height 9
click at [135, 178] on div at bounding box center [696, 336] width 1392 height 673
click at [907, 234] on div "Zeitplan bearbeiten Prüfer Standorte MK [PERSON_NAME] [PERSON_NAME] [PERSON_NAM…" at bounding box center [483, 356] width 966 height 634
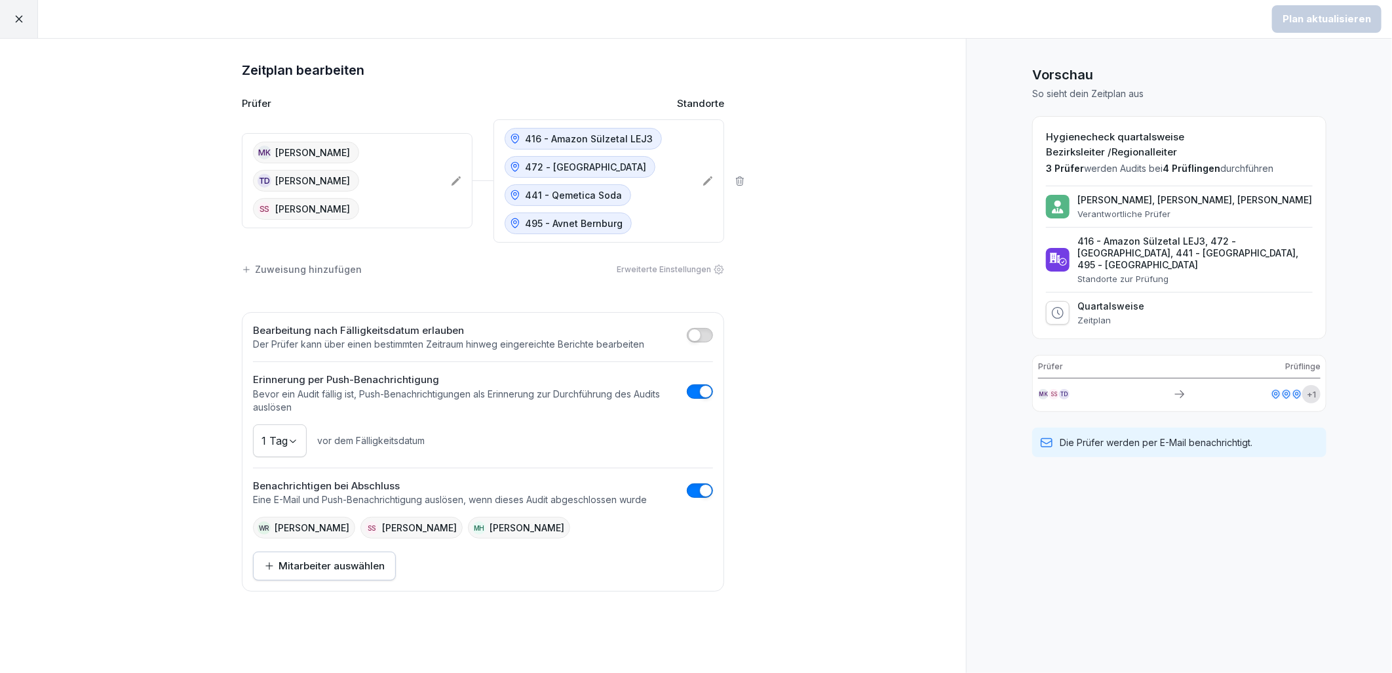
click at [459, 178] on icon at bounding box center [456, 181] width 10 height 10
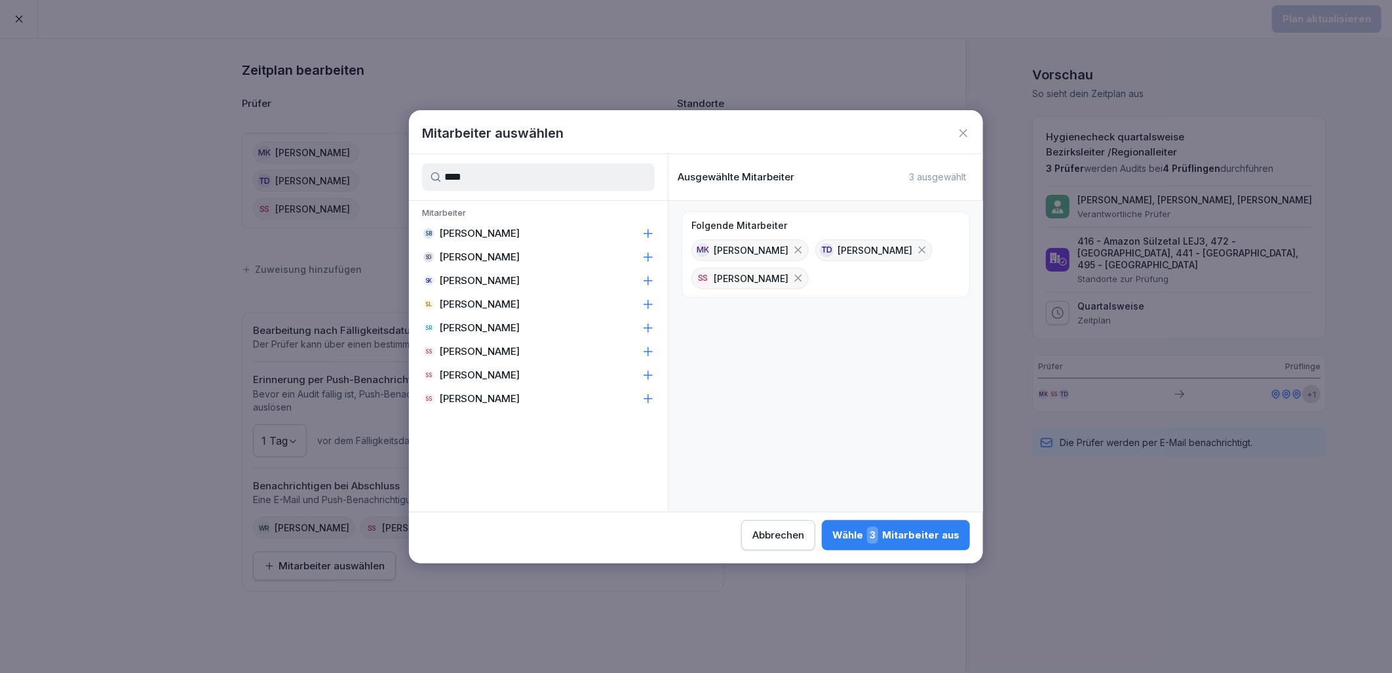
type input "****"
click at [544, 326] on div "SR [PERSON_NAME]" at bounding box center [538, 328] width 259 height 24
click at [929, 531] on div "Wähle 4 Mitarbeiter aus" at bounding box center [896, 534] width 128 height 17
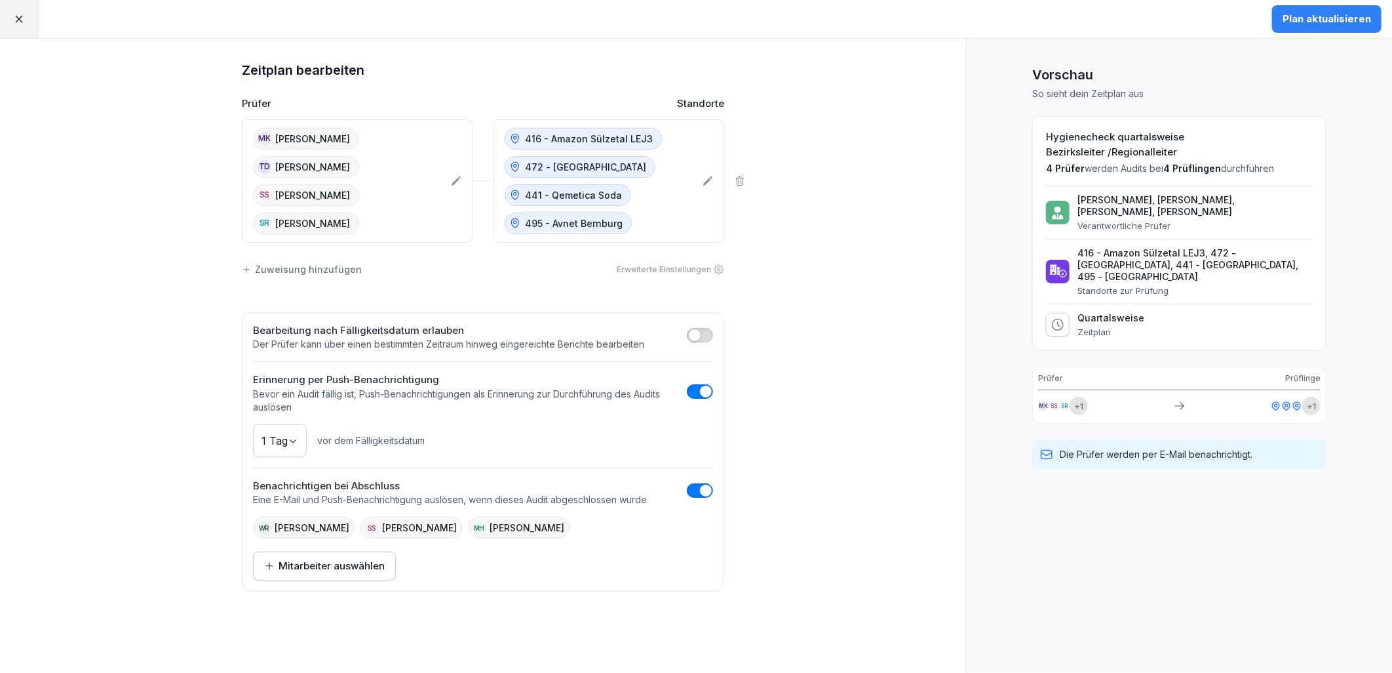
click at [455, 184] on icon at bounding box center [456, 181] width 10 height 10
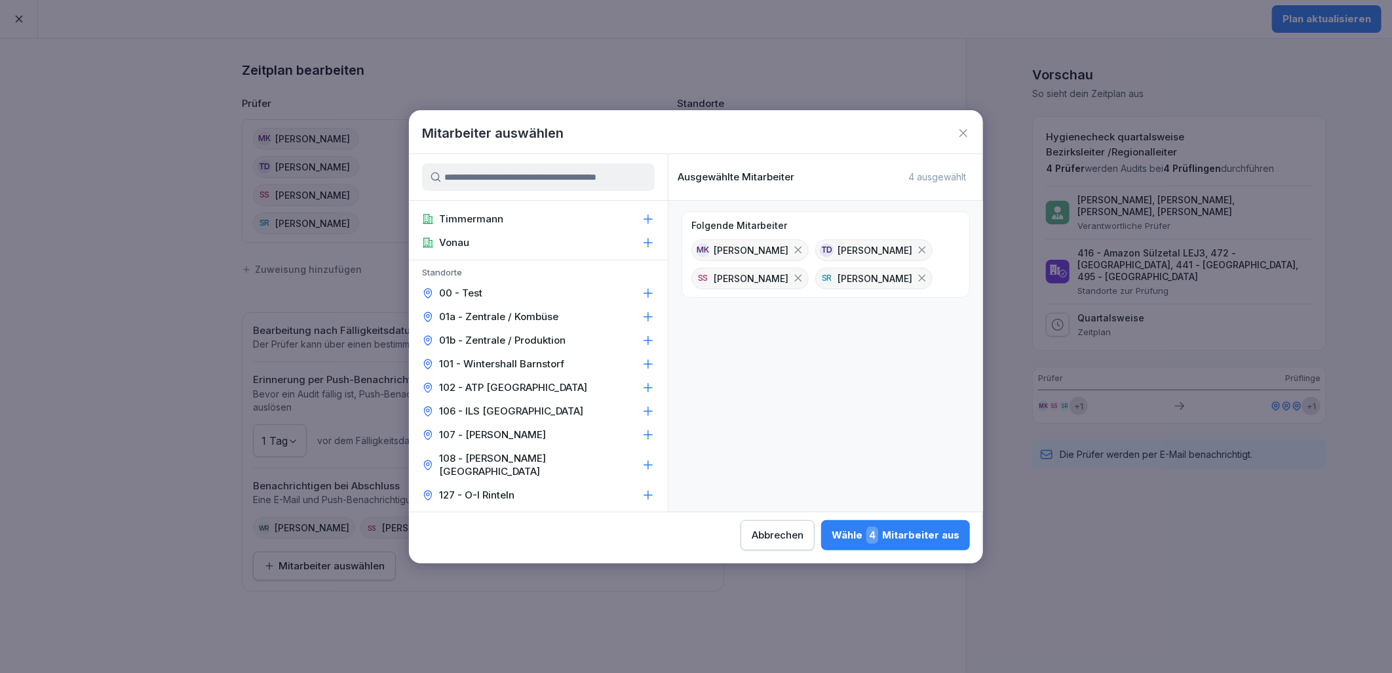
scroll to position [728, 0]
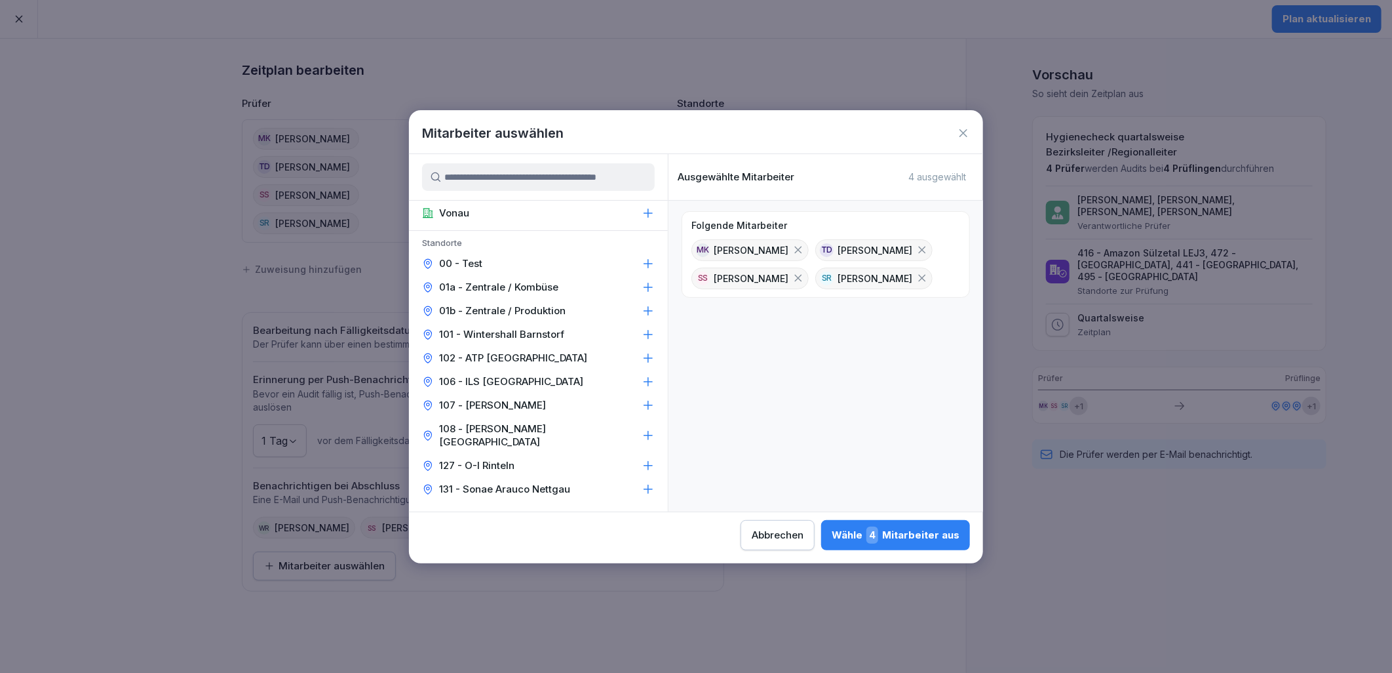
click at [919, 277] on icon at bounding box center [922, 278] width 7 height 7
click at [921, 539] on div "Wähle 3 Mitarbeiter aus" at bounding box center [896, 534] width 127 height 17
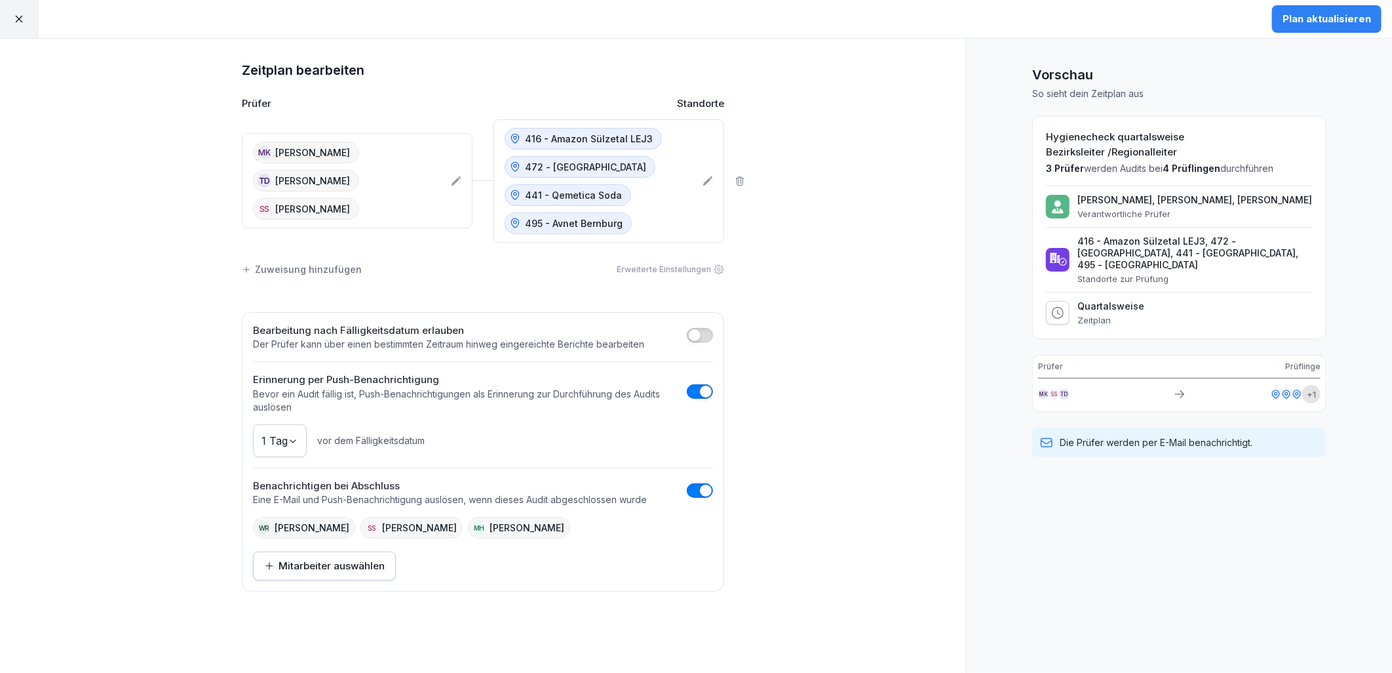
click at [1327, 24] on div "Plan aktualisieren" at bounding box center [1327, 19] width 88 height 14
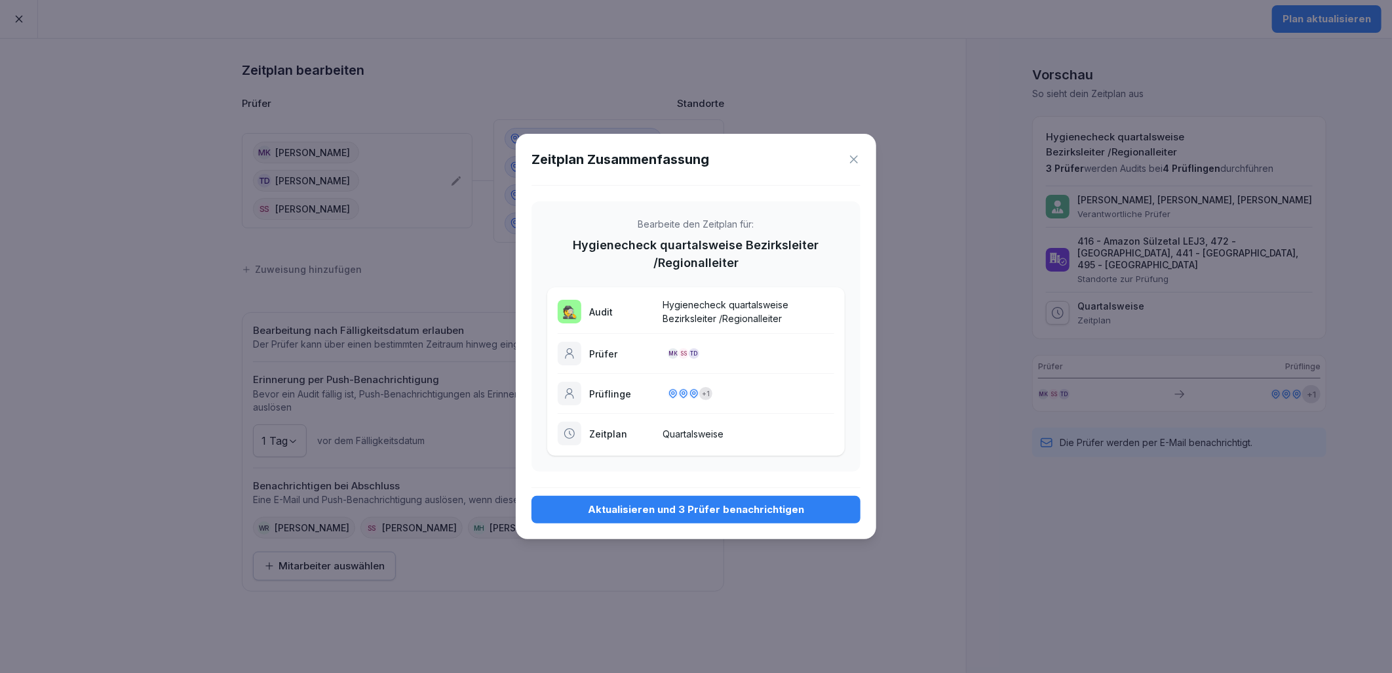
click at [703, 512] on div "Aktualisieren und 3 Prüfer benachrichtigen" at bounding box center [696, 509] width 308 height 14
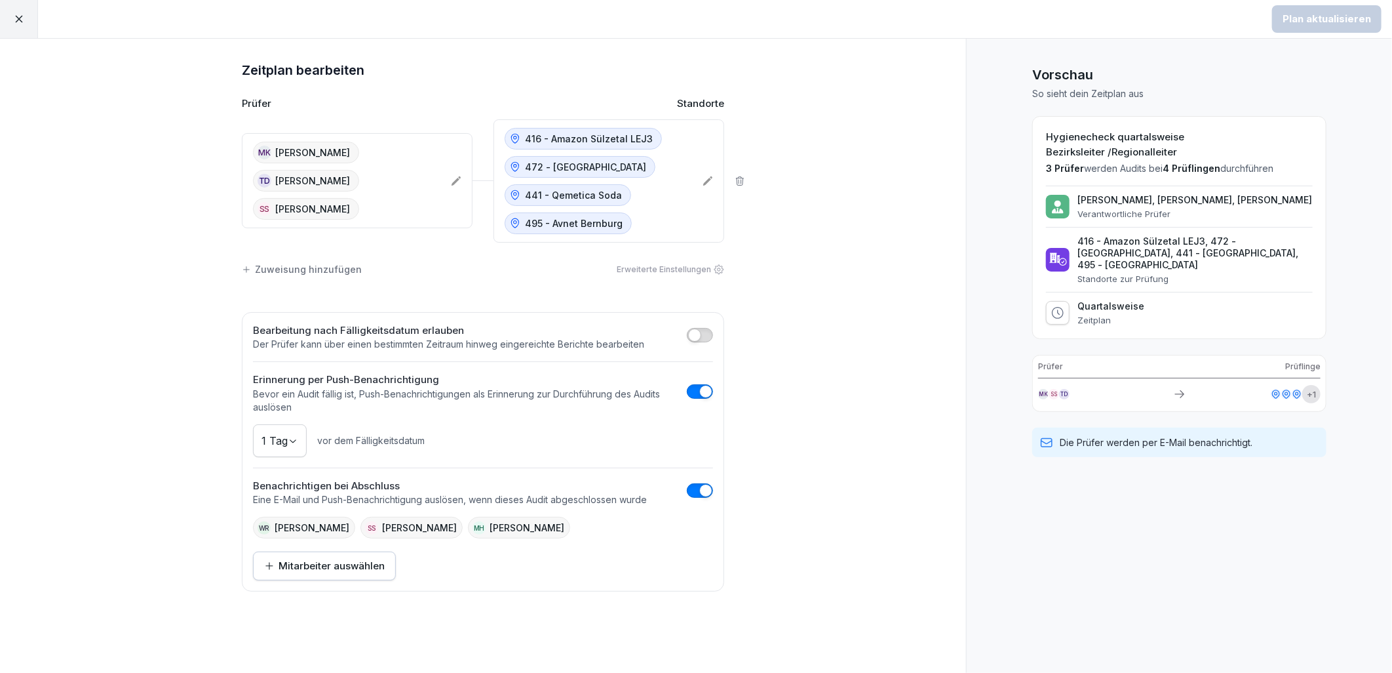
click at [10, 22] on div at bounding box center [19, 19] width 38 height 38
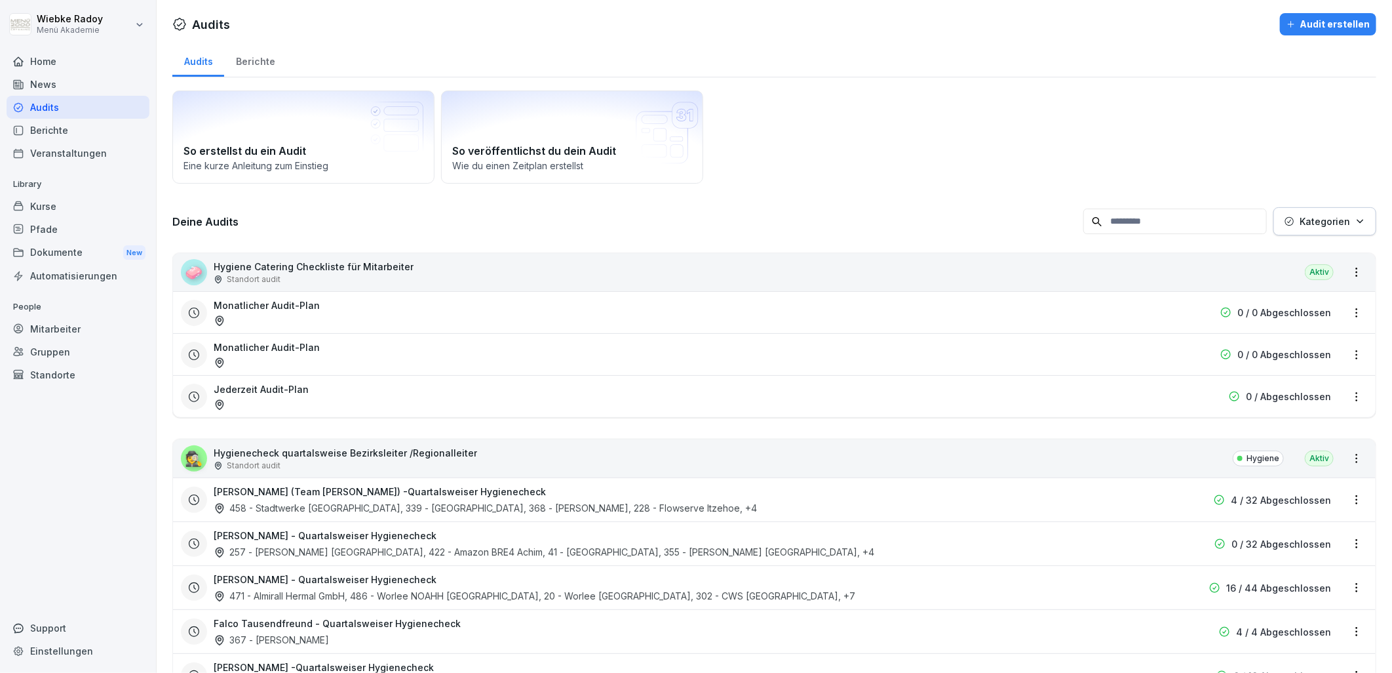
drag, startPoint x: 106, startPoint y: 125, endPoint x: 123, endPoint y: 127, distance: 17.2
click at [106, 125] on div "Berichte" at bounding box center [78, 130] width 143 height 23
click at [248, 66] on div "Berichte" at bounding box center [255, 59] width 62 height 33
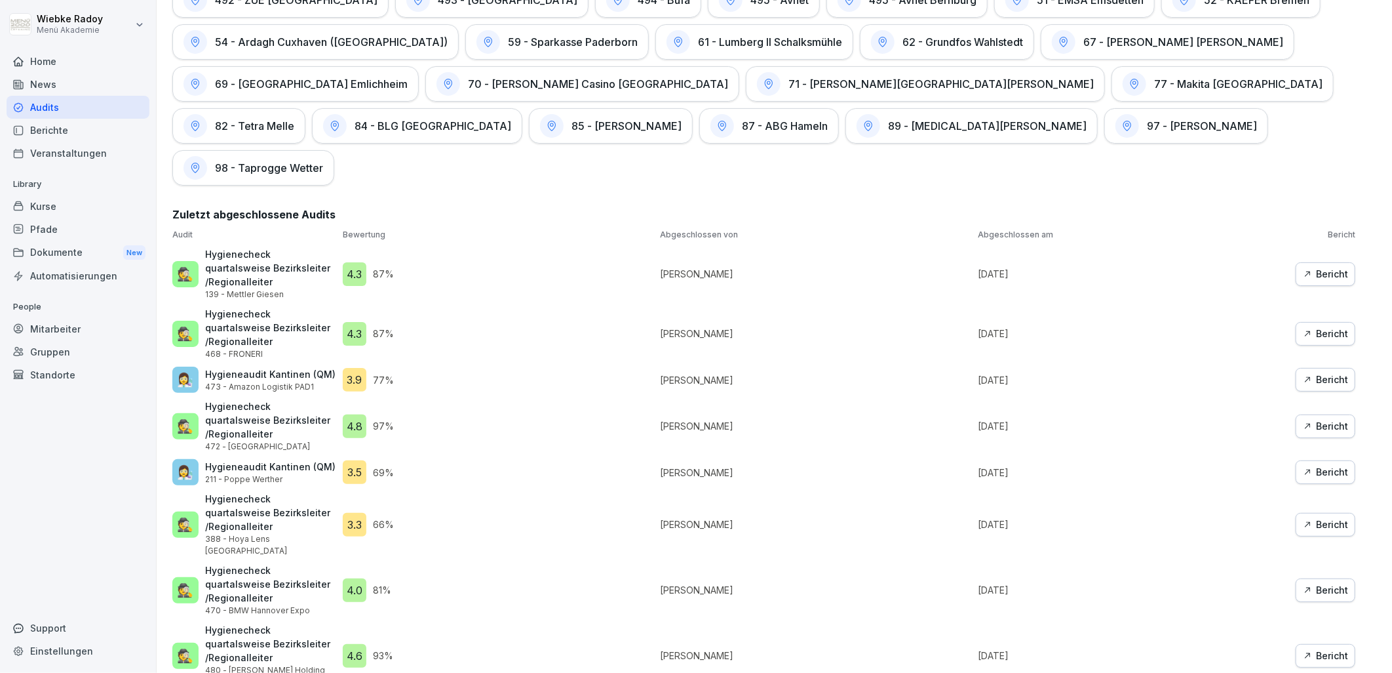
scroll to position [2483, 0]
drag, startPoint x: 69, startPoint y: 134, endPoint x: 293, endPoint y: 169, distance: 227.0
click at [69, 134] on div "Berichte" at bounding box center [78, 130] width 143 height 23
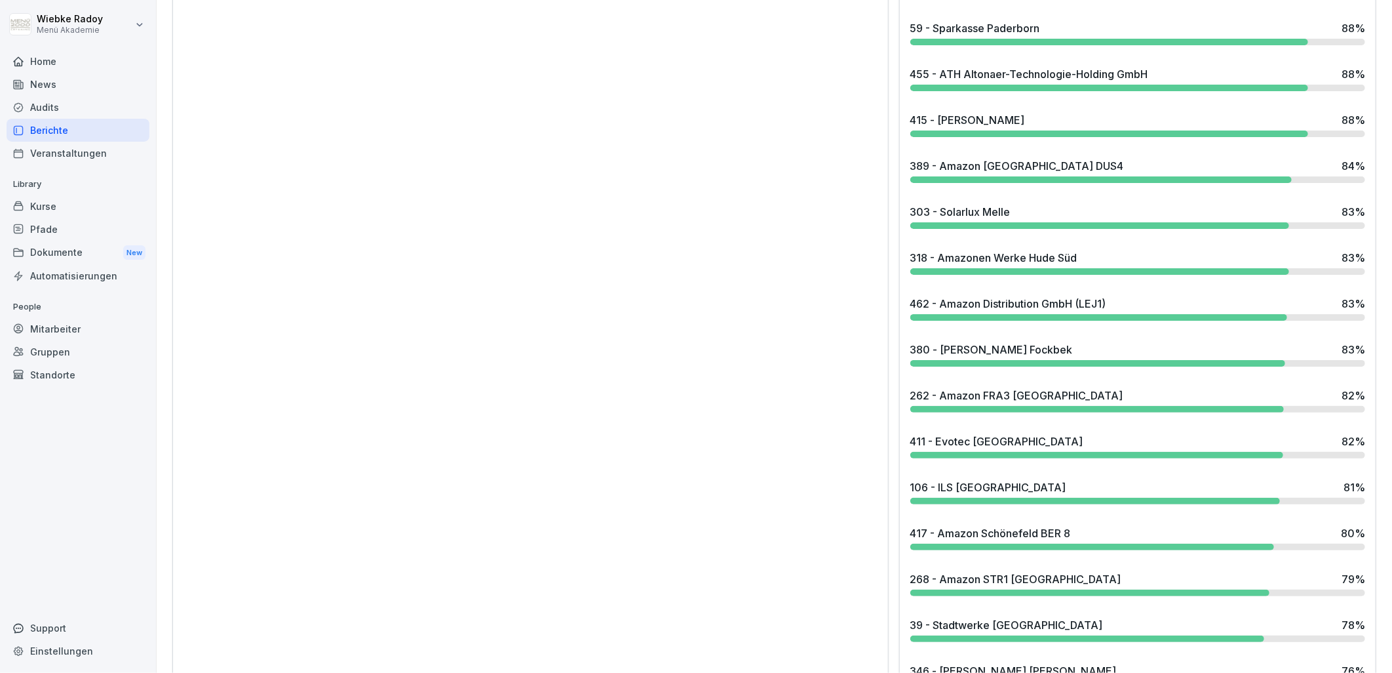
scroll to position [80, 0]
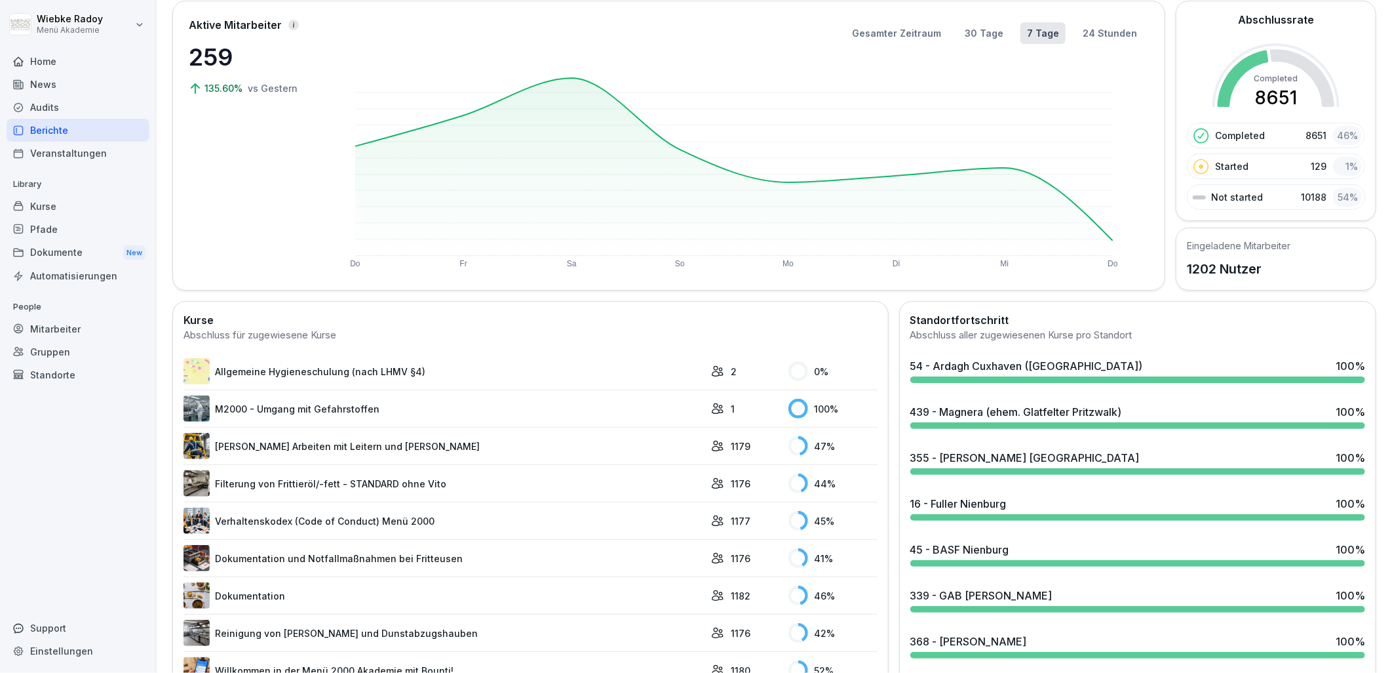
click at [74, 127] on div "Berichte" at bounding box center [78, 130] width 143 height 23
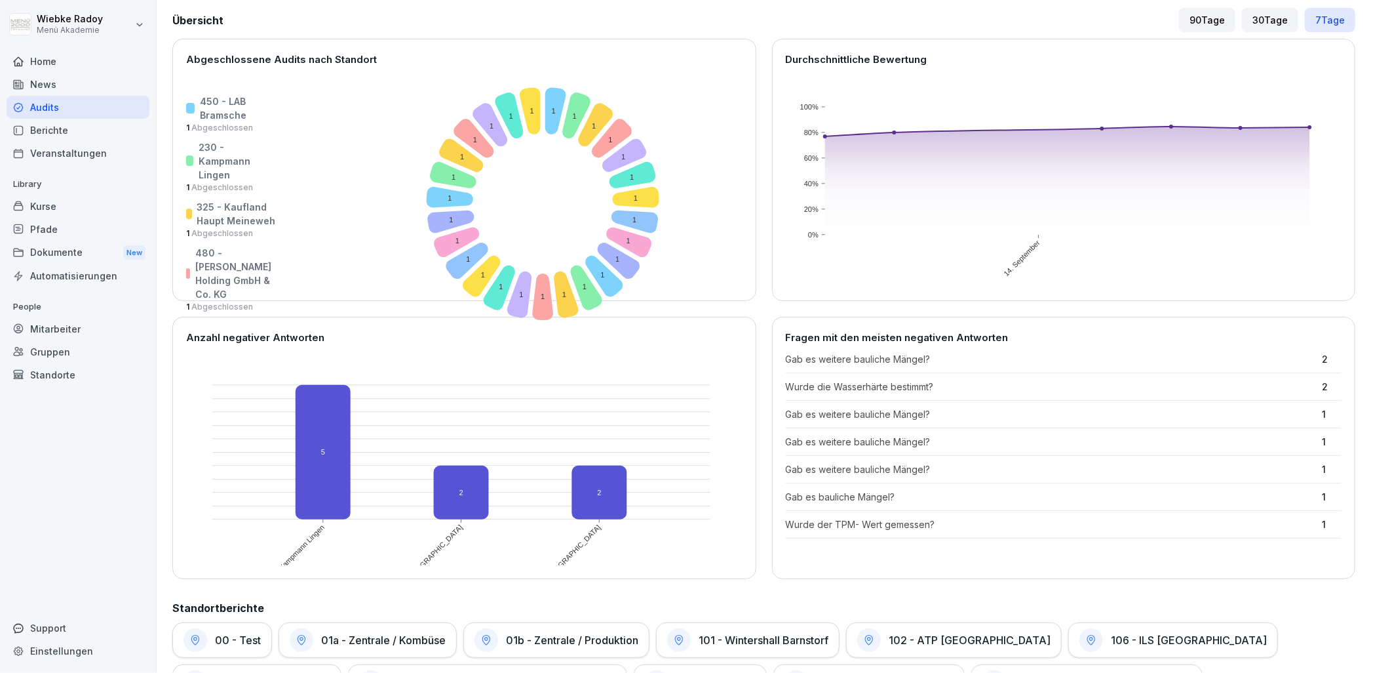
click at [94, 128] on div "Berichte" at bounding box center [78, 130] width 143 height 23
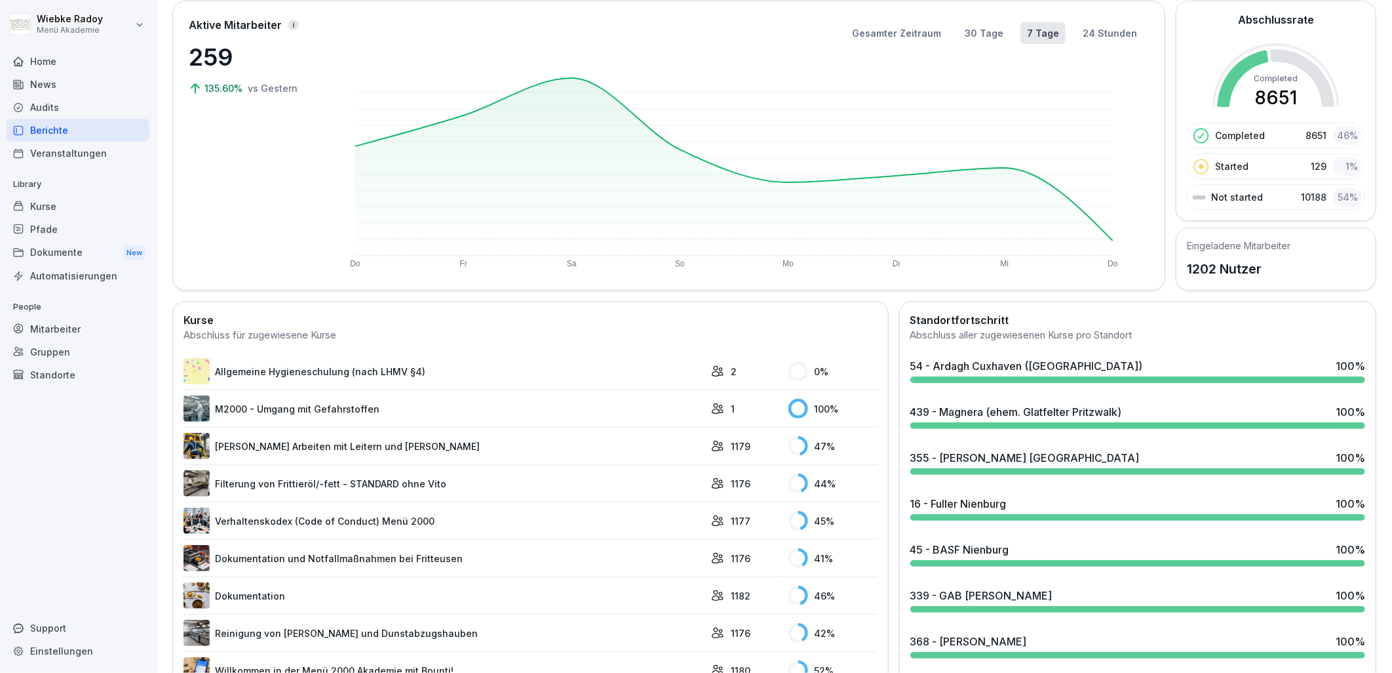
click at [38, 64] on div "Home" at bounding box center [78, 61] width 143 height 23
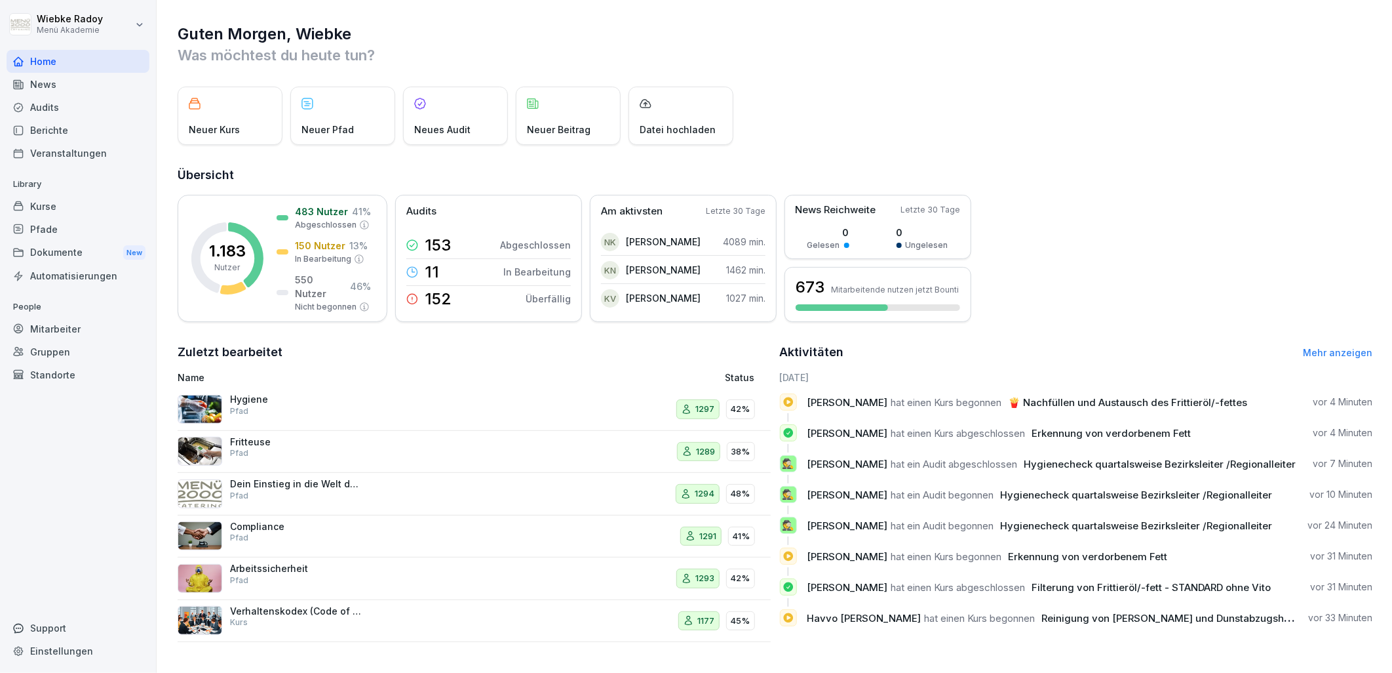
scroll to position [3, 0]
click at [68, 108] on div "Audits" at bounding box center [78, 107] width 143 height 23
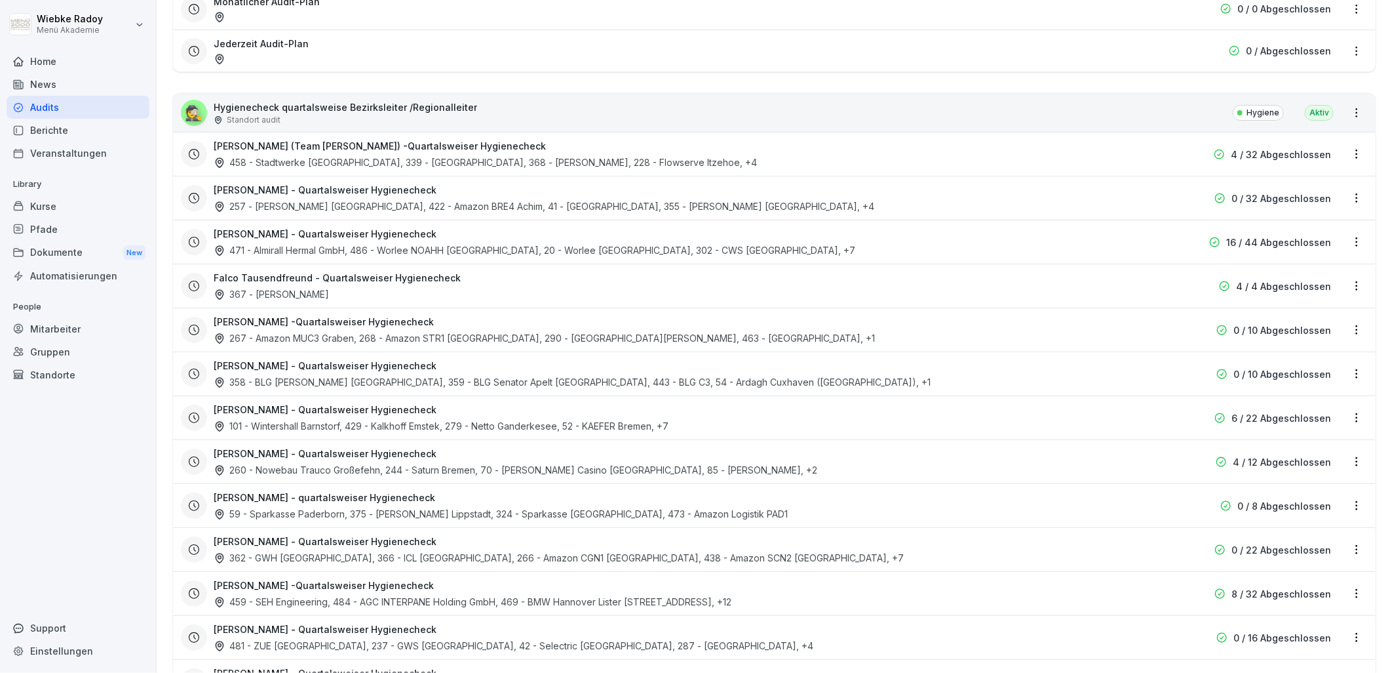
scroll to position [368, 0]
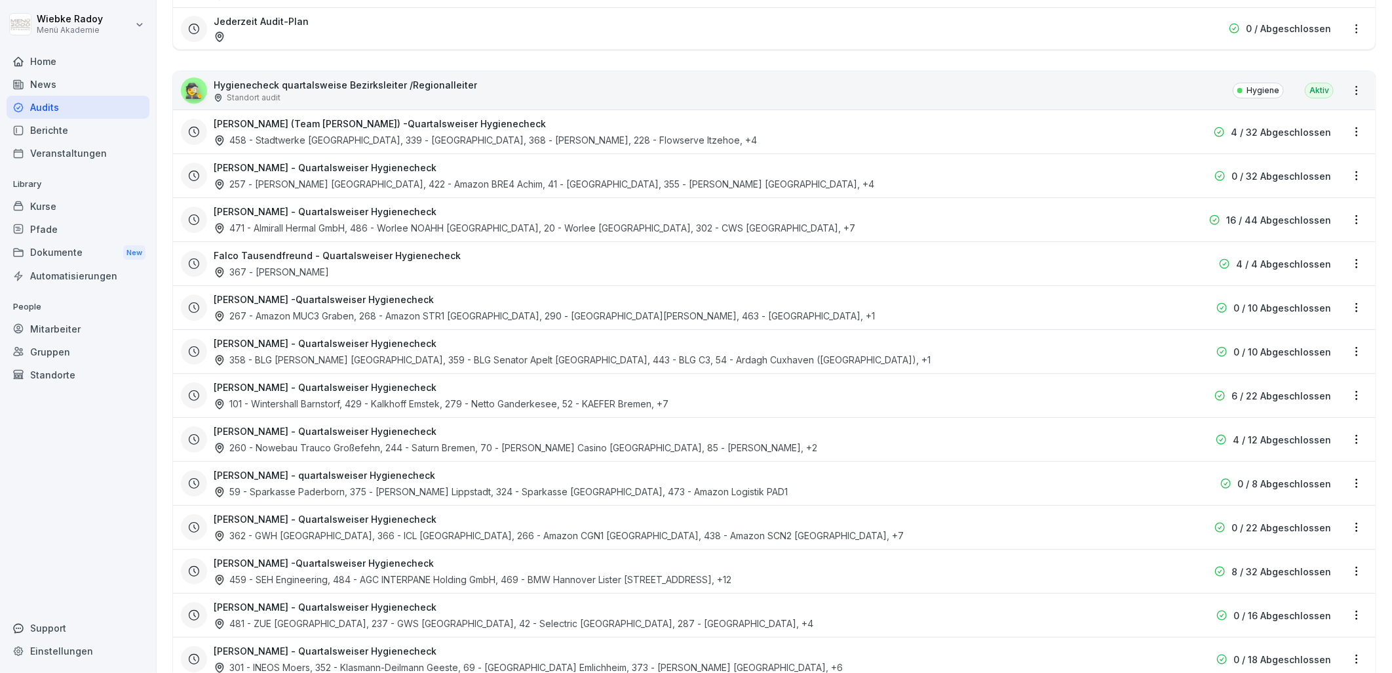
click at [1348, 90] on html "[PERSON_NAME] Menü Akademie Home News Audits Berichte Veranstaltungen Library K…" at bounding box center [696, 336] width 1392 height 673
click at [640, 378] on html "[PERSON_NAME] Menü Akademie Home News Audits Berichte Veranstaltungen Library K…" at bounding box center [696, 336] width 1392 height 673
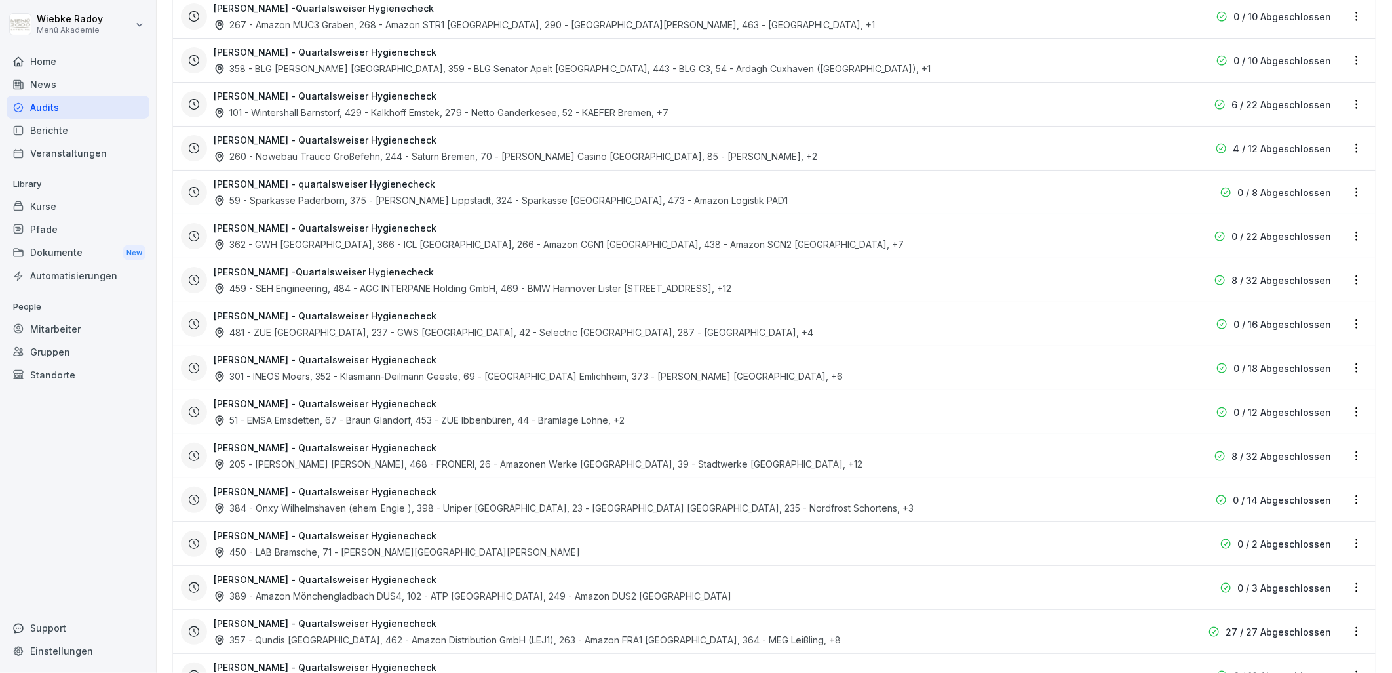
scroll to position [1169, 0]
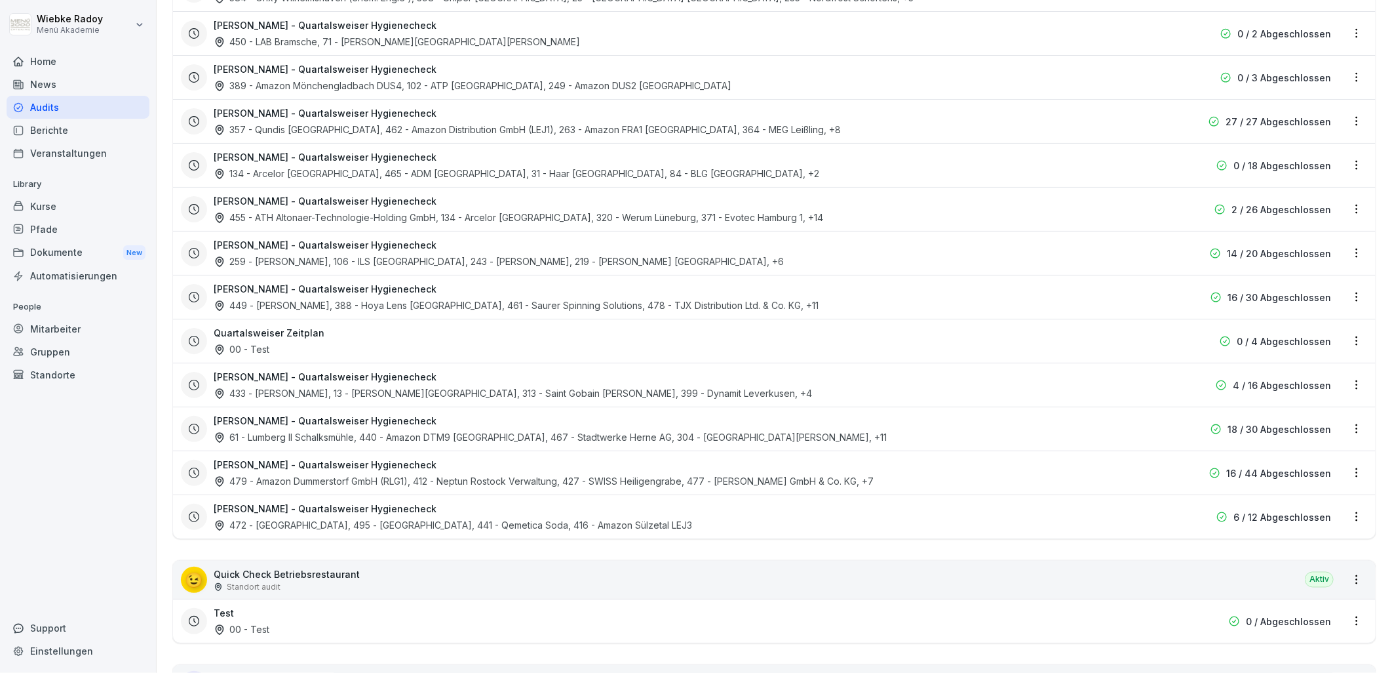
click at [1346, 473] on html "[PERSON_NAME] Menü Akademie Home News Audits Berichte Veranstaltungen Library K…" at bounding box center [696, 336] width 1392 height 673
click at [0, 0] on link "Berichte ansehen" at bounding box center [0, 0] width 0 height 0
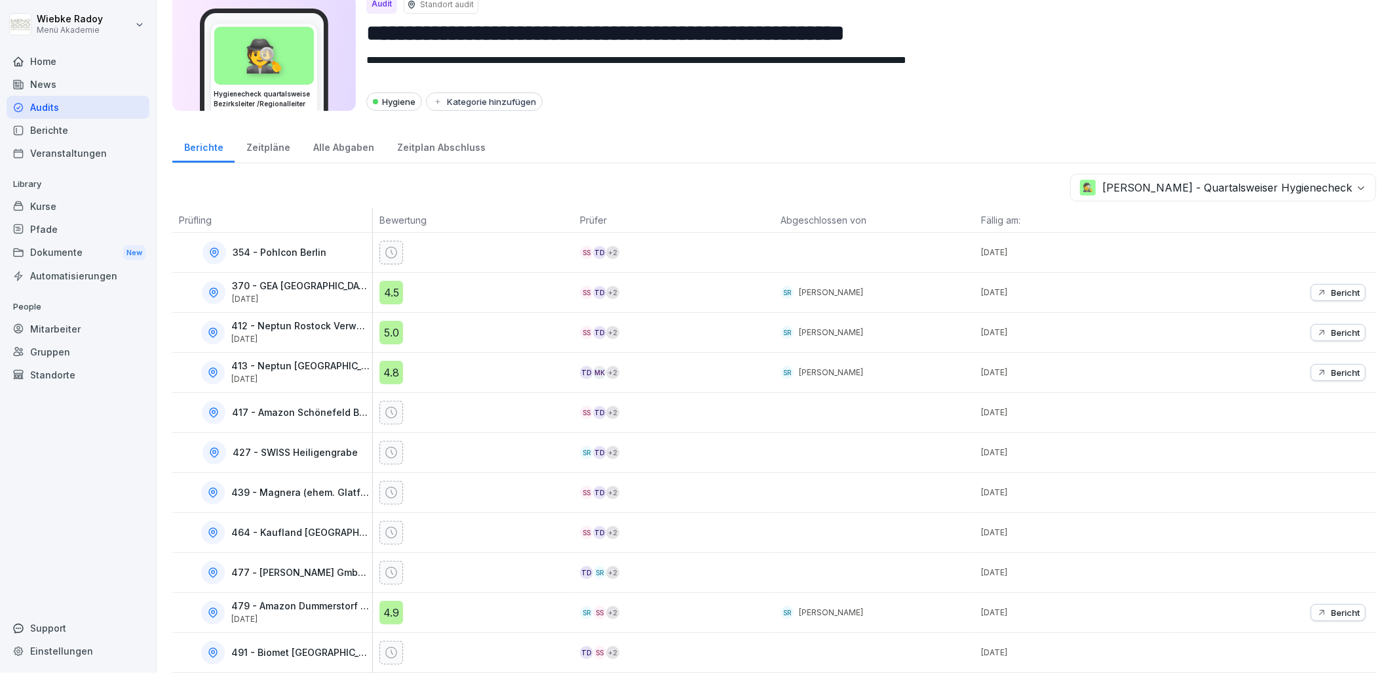
scroll to position [57, 0]
click at [462, 420] on div at bounding box center [473, 412] width 201 height 39
click at [466, 403] on div at bounding box center [477, 413] width 194 height 24
click at [113, 134] on div "Berichte" at bounding box center [78, 130] width 143 height 23
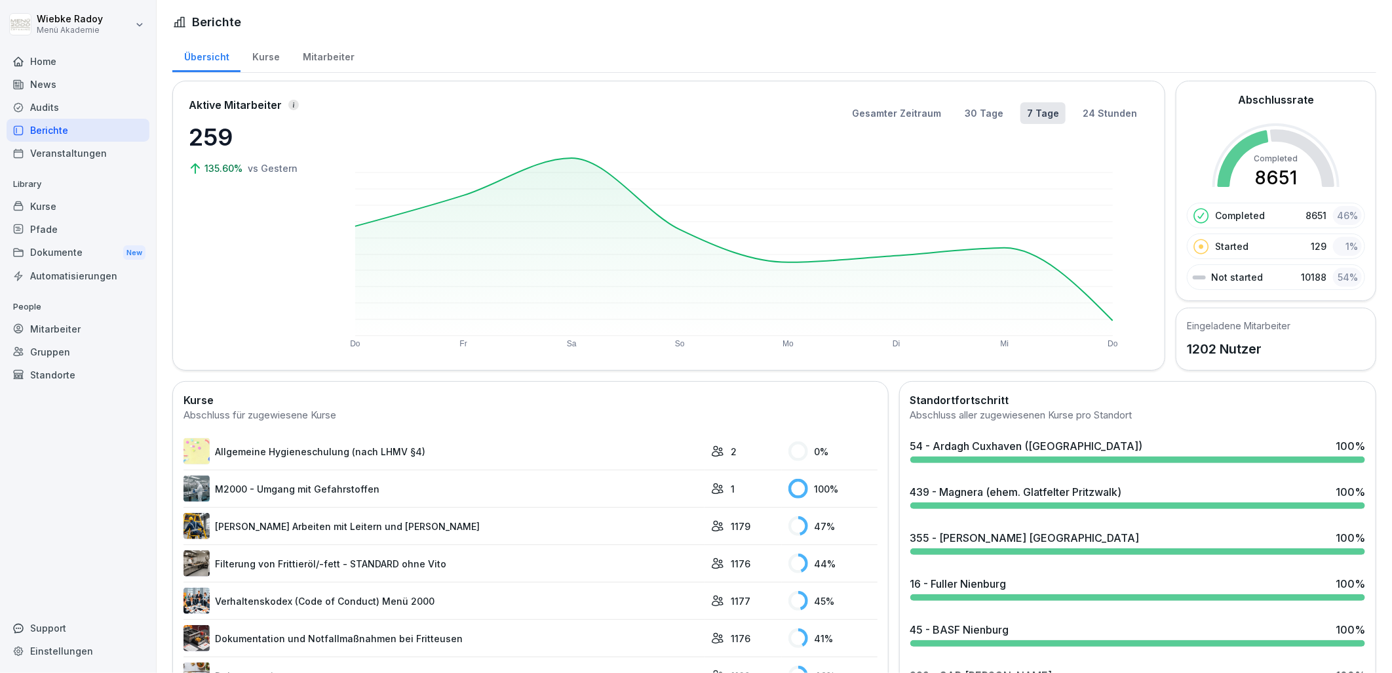
click at [67, 103] on div "Audits" at bounding box center [78, 107] width 143 height 23
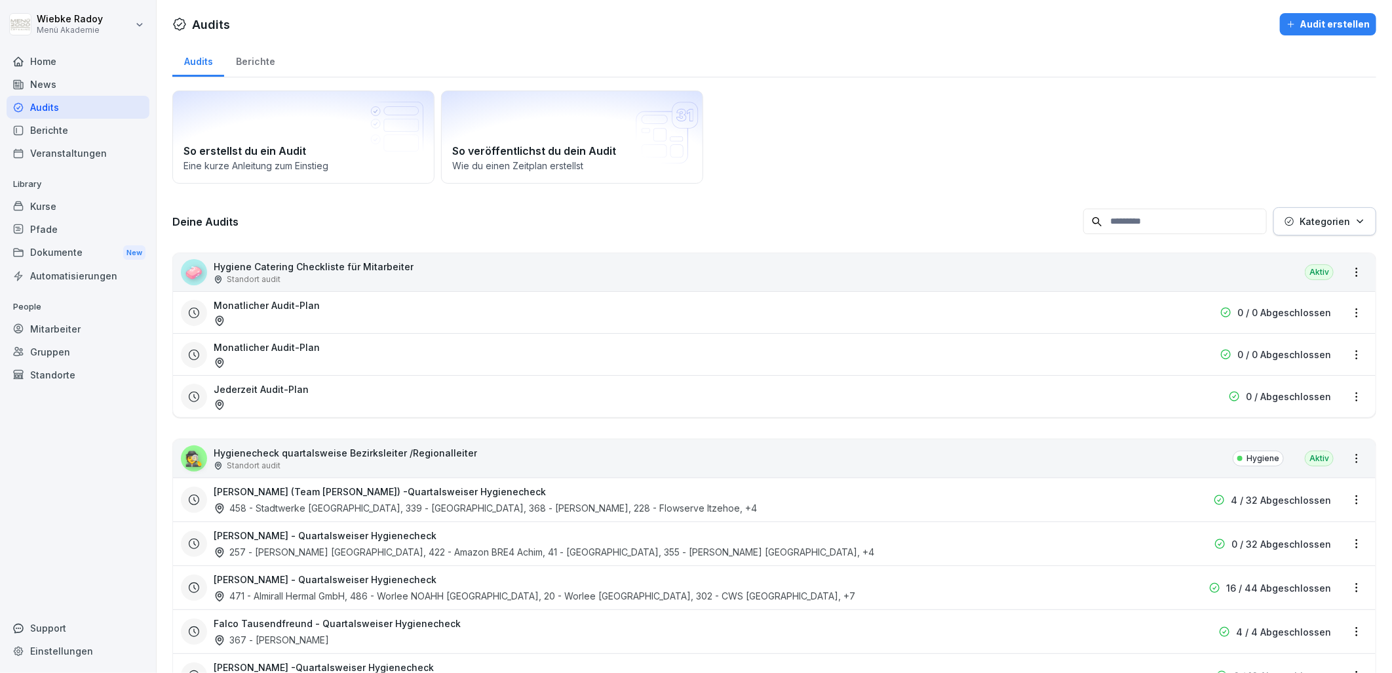
click at [221, 57] on div "Audits" at bounding box center [198, 59] width 52 height 33
click at [250, 56] on div "Berichte" at bounding box center [255, 59] width 62 height 33
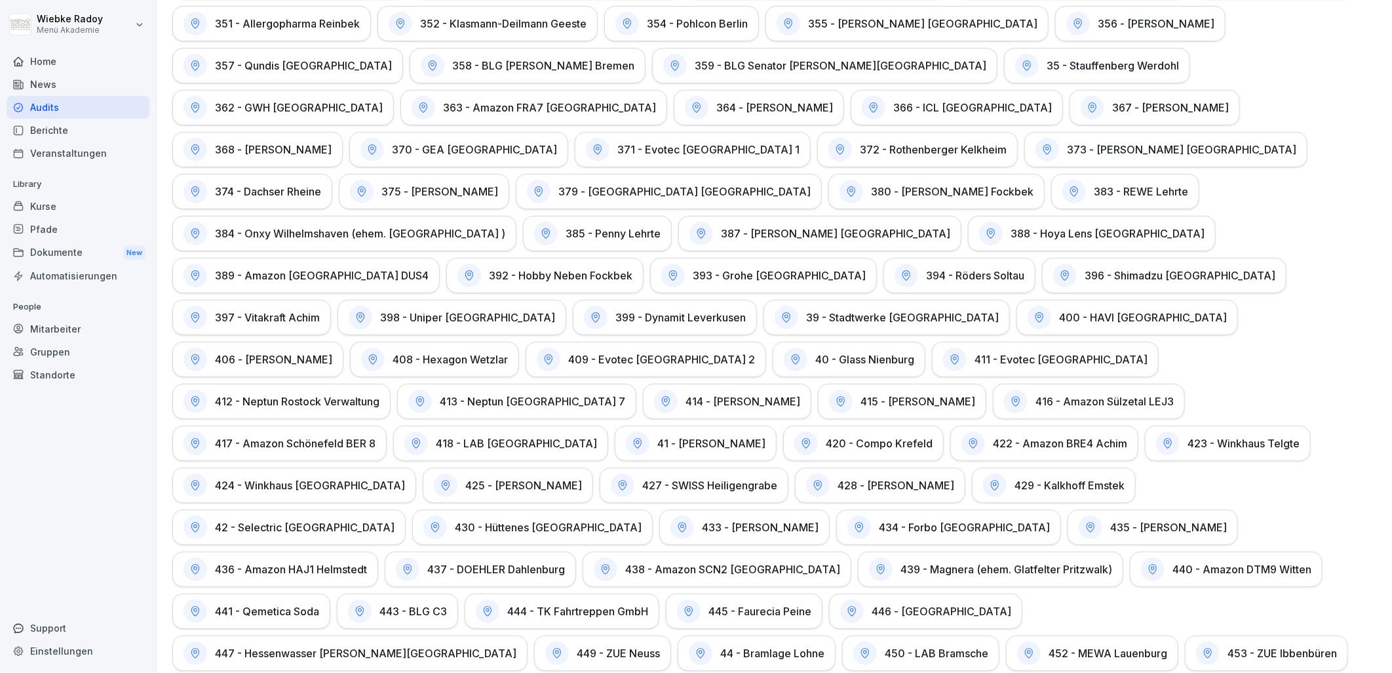
scroll to position [1457, 0]
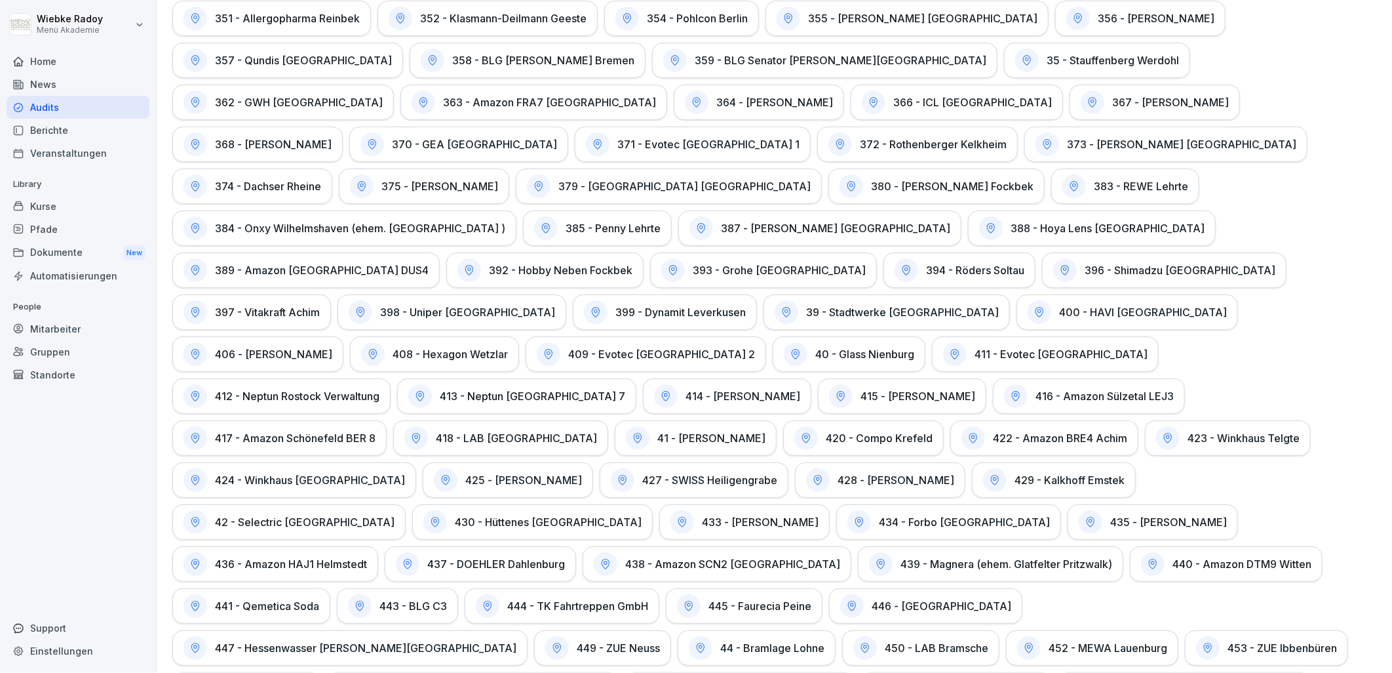
click at [391, 378] on div "412 - Neptun Rostock Verwaltung" at bounding box center [281, 395] width 218 height 35
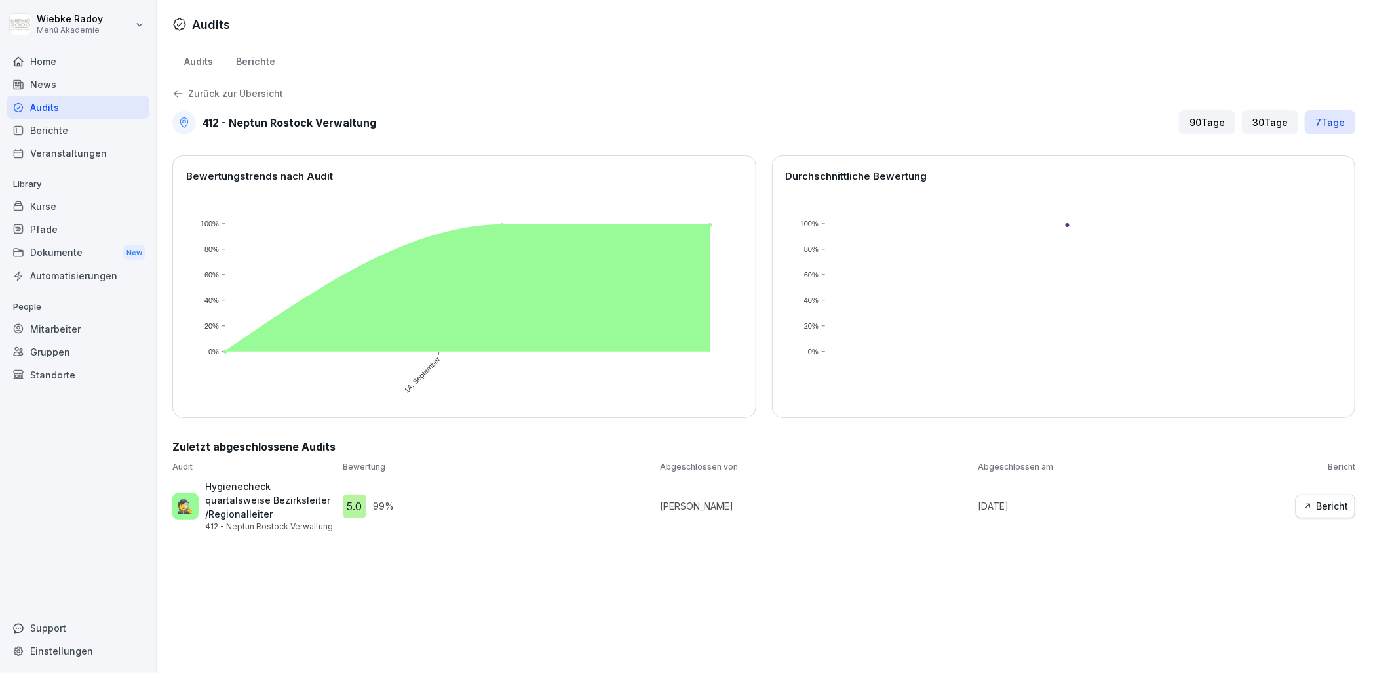
drag, startPoint x: 1326, startPoint y: 503, endPoint x: 1319, endPoint y: 501, distance: 6.8
click at [1326, 503] on div "Bericht" at bounding box center [1325, 506] width 45 height 14
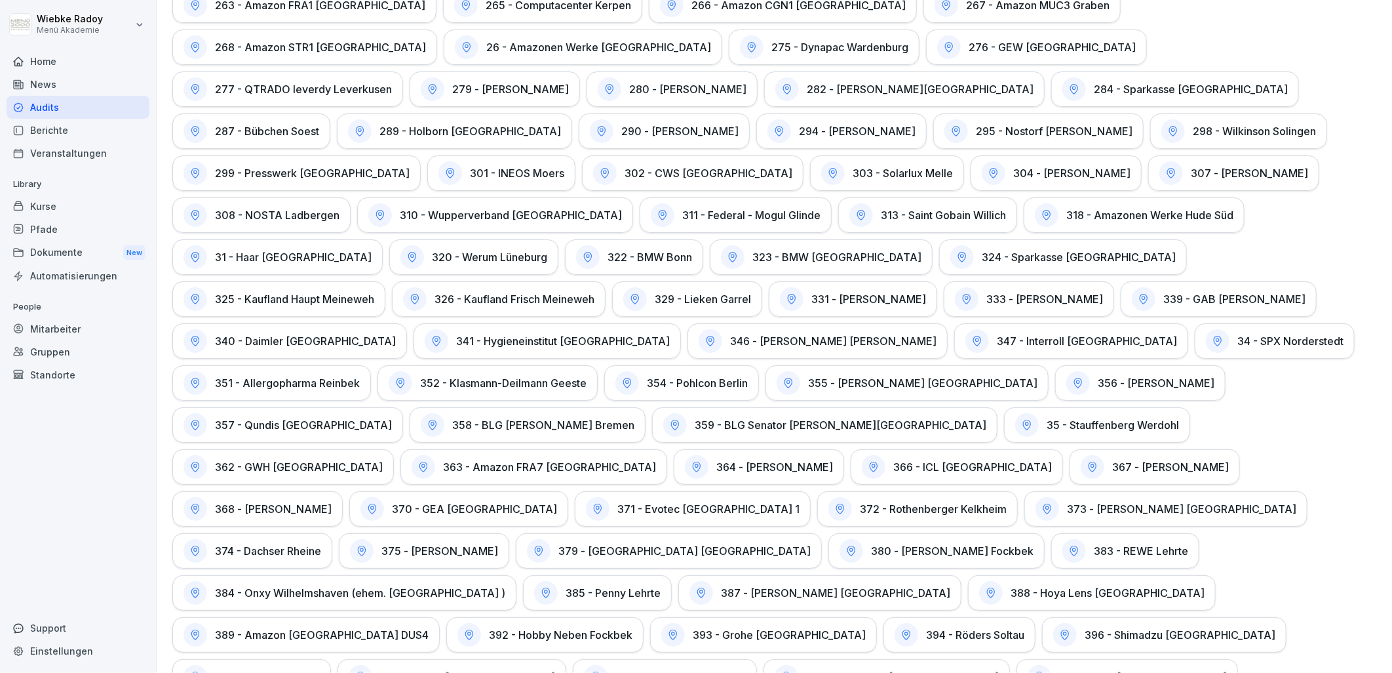
scroll to position [1238, 0]
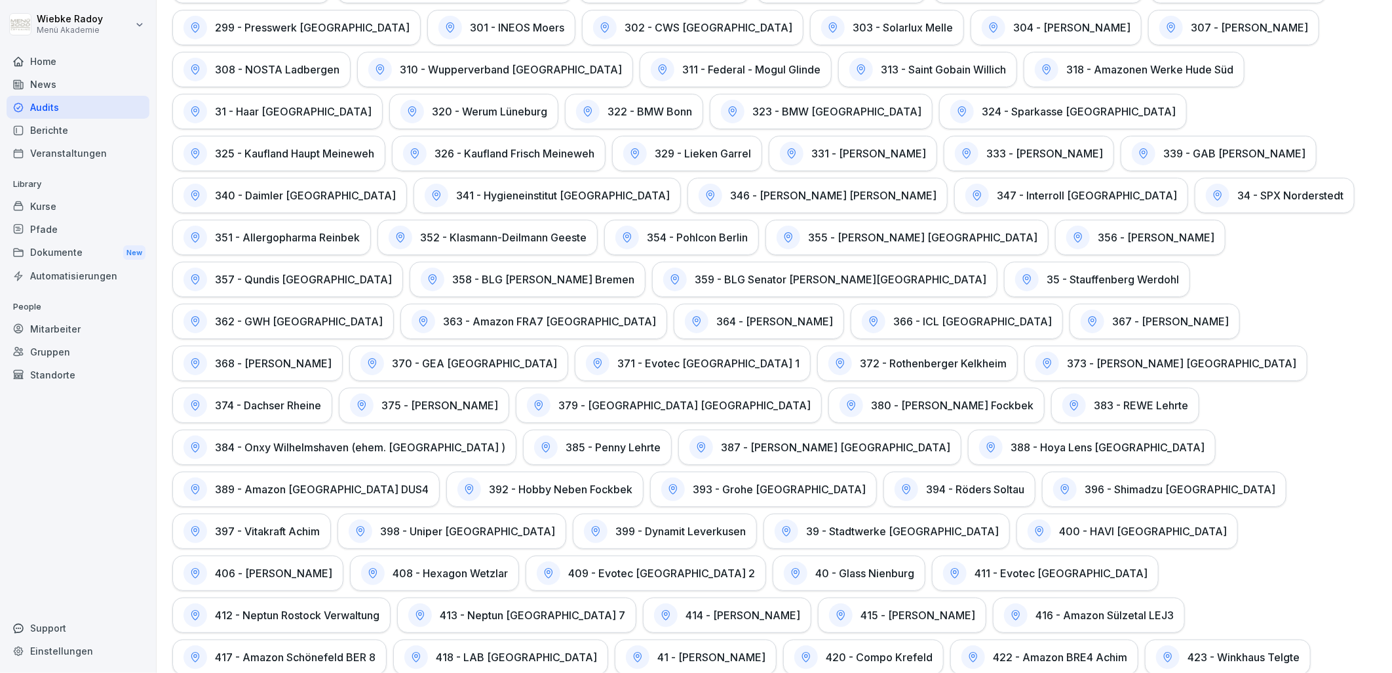
click at [625, 608] on h1 "413 - Neptun [GEOGRAPHIC_DATA] 7" at bounding box center [533, 614] width 186 height 13
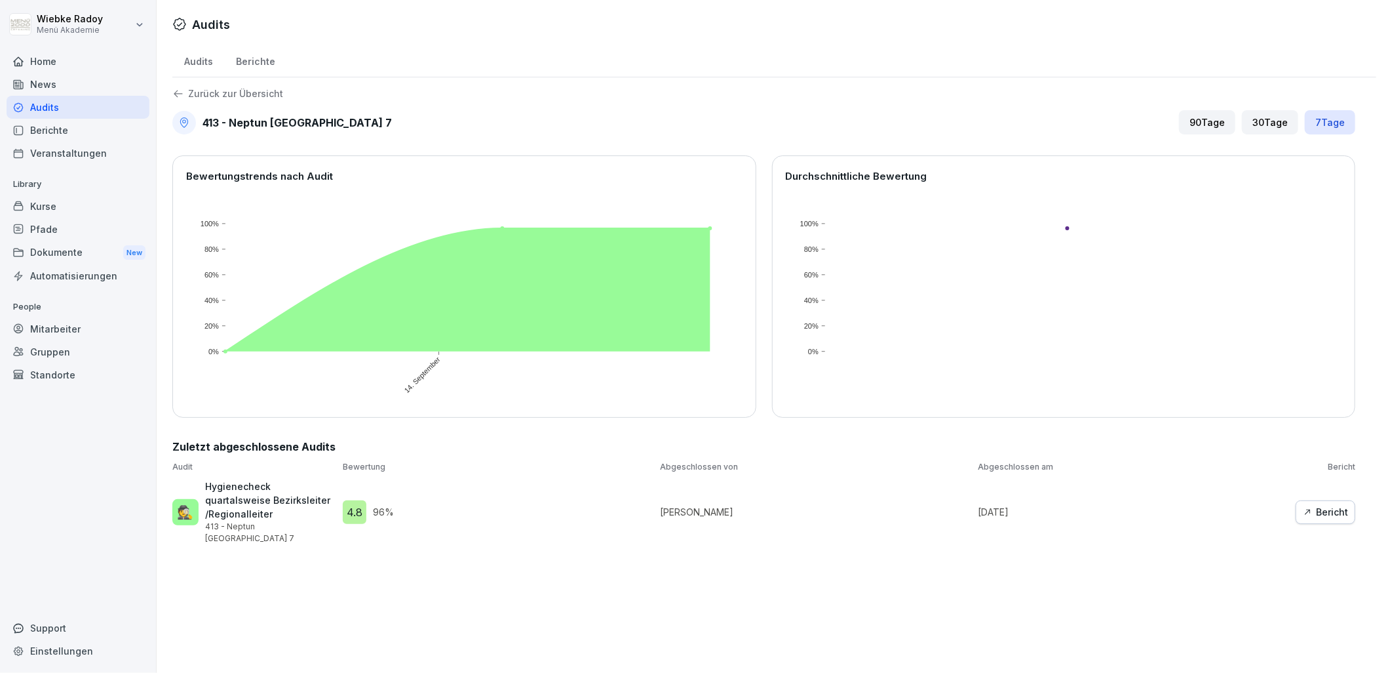
click at [1335, 505] on div "Bericht" at bounding box center [1325, 512] width 45 height 14
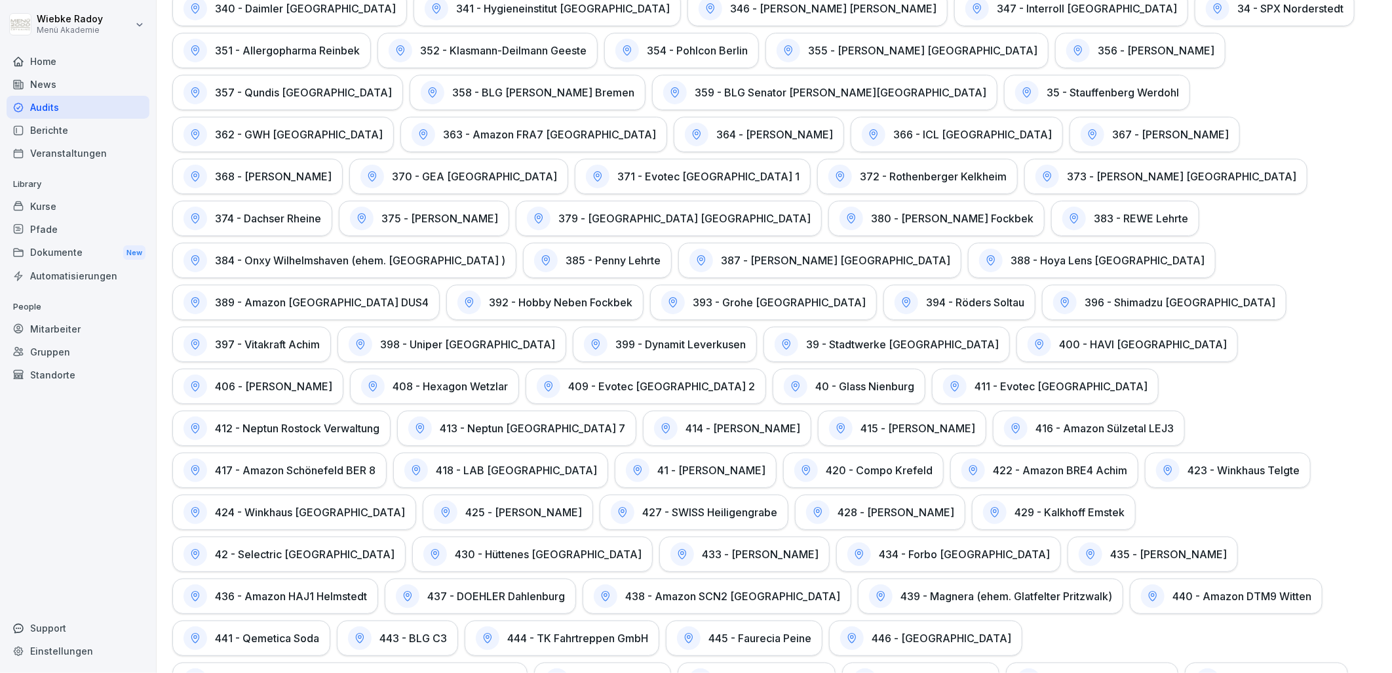
scroll to position [1457, 0]
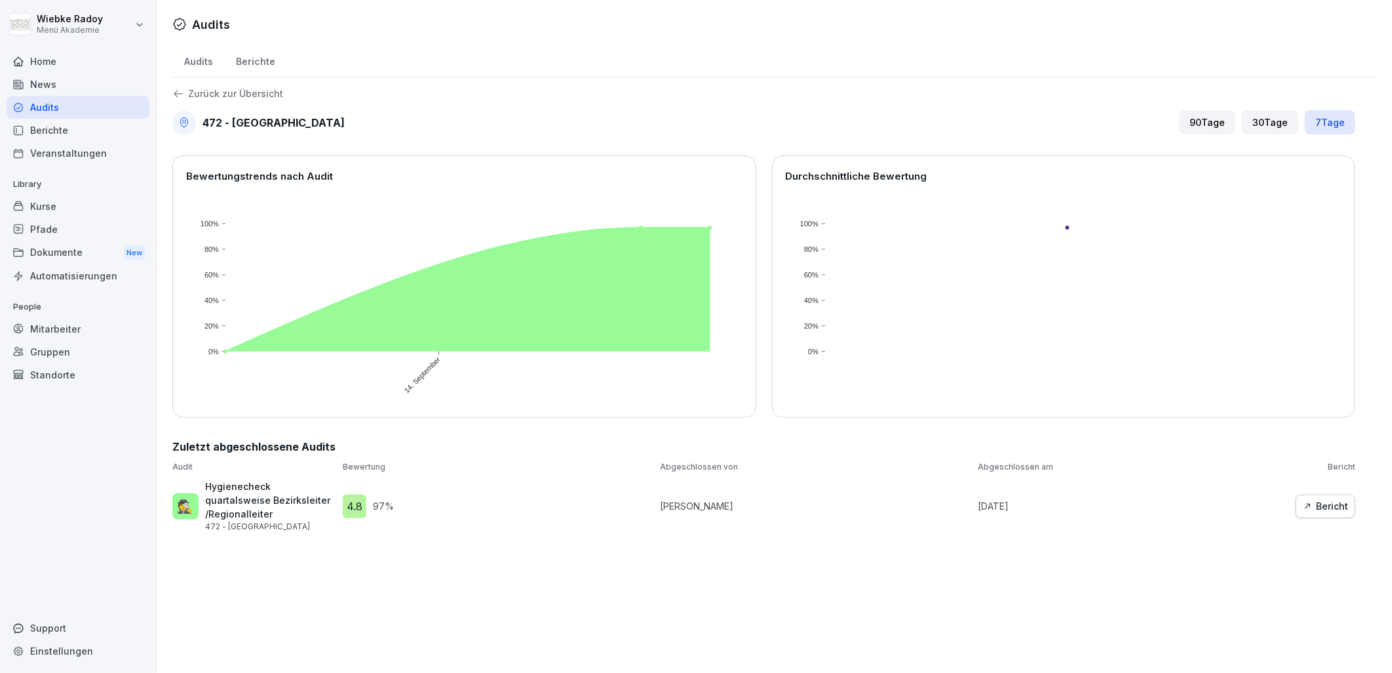
click at [1320, 499] on div "Bericht" at bounding box center [1325, 506] width 45 height 14
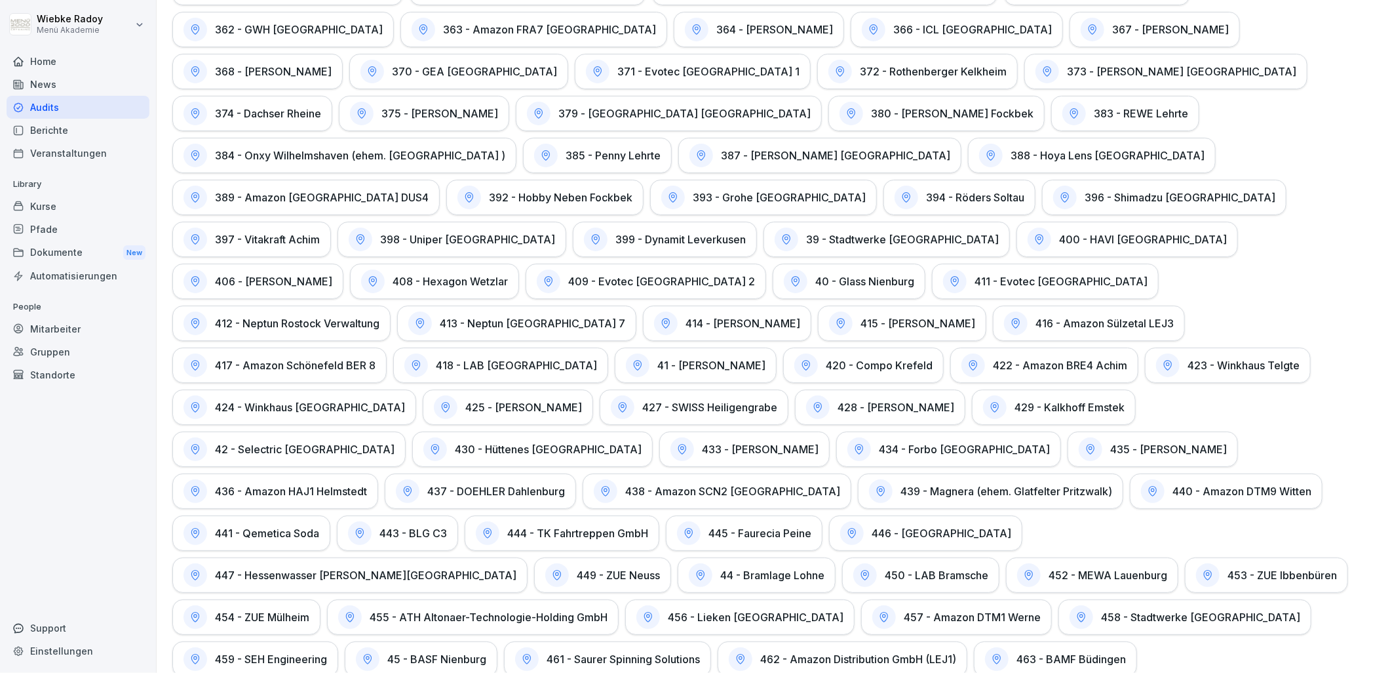
scroll to position [1602, 0]
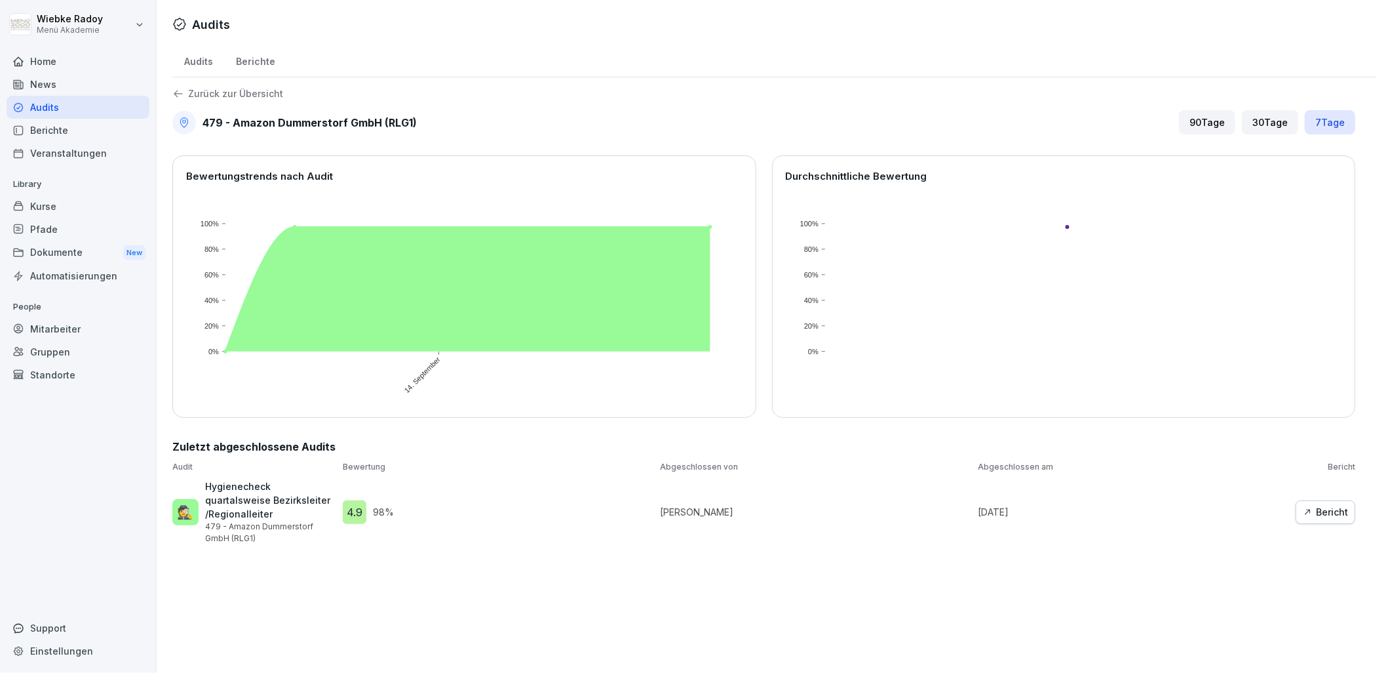
click at [1322, 509] on div "Bericht" at bounding box center [1325, 512] width 45 height 14
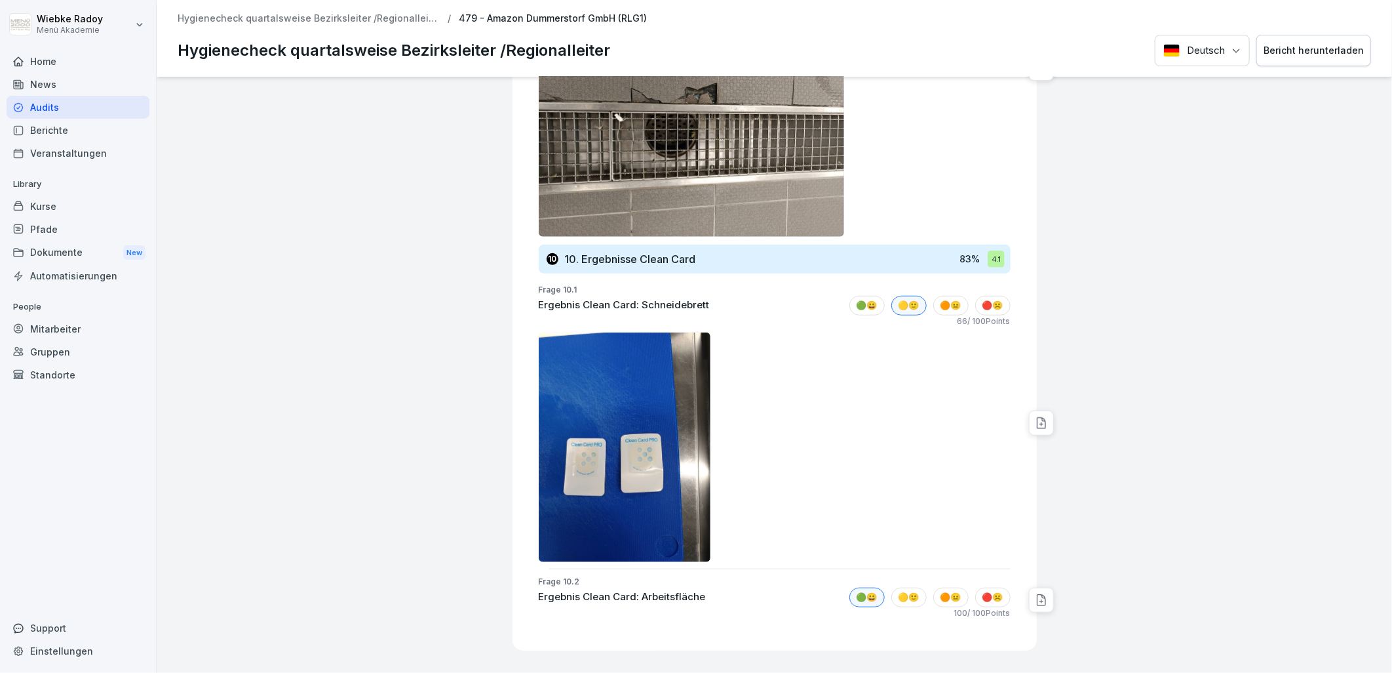
scroll to position [6883, 0]
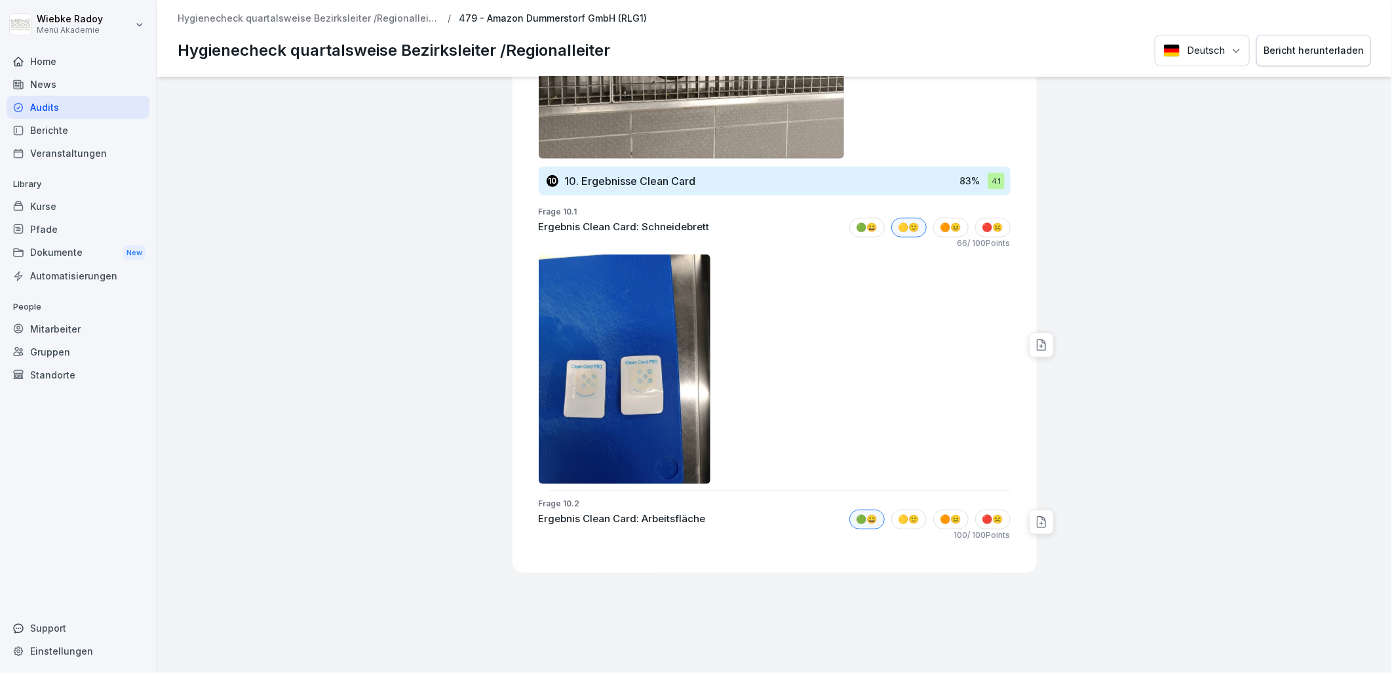
drag, startPoint x: 1234, startPoint y: 357, endPoint x: 1197, endPoint y: 349, distance: 38.1
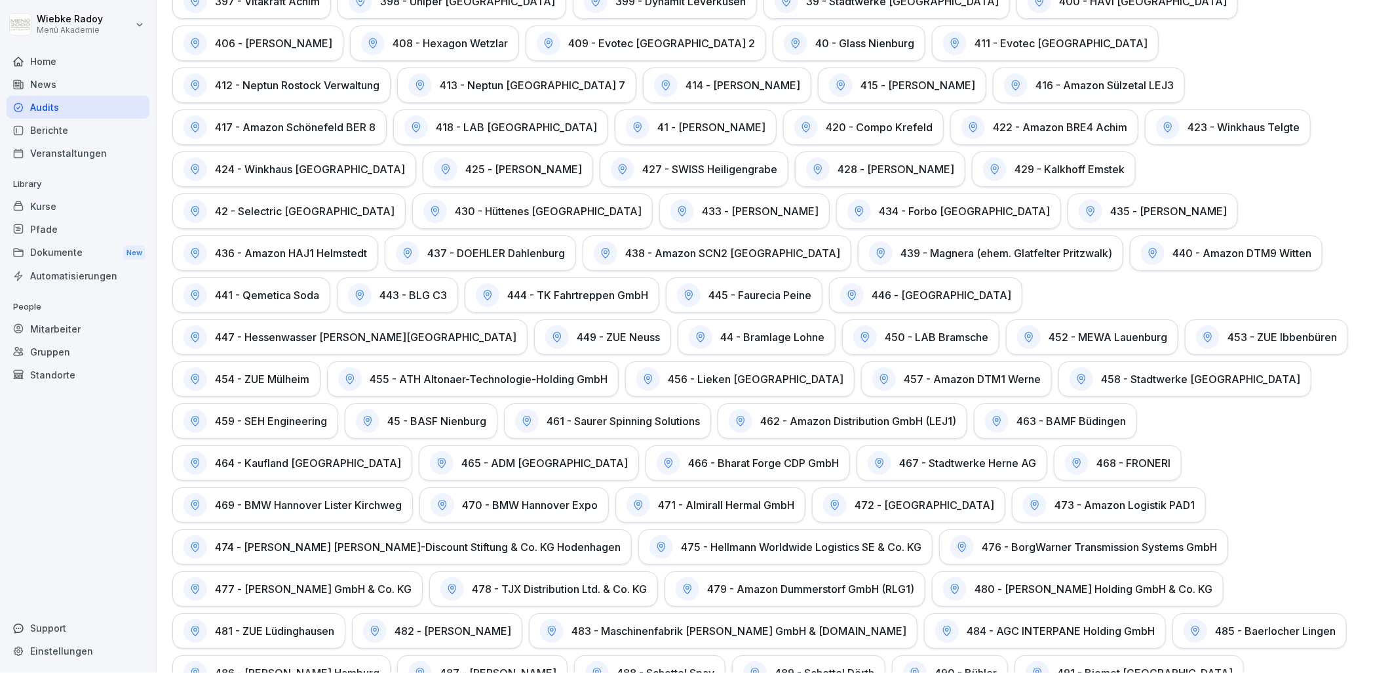
scroll to position [1748, 0]
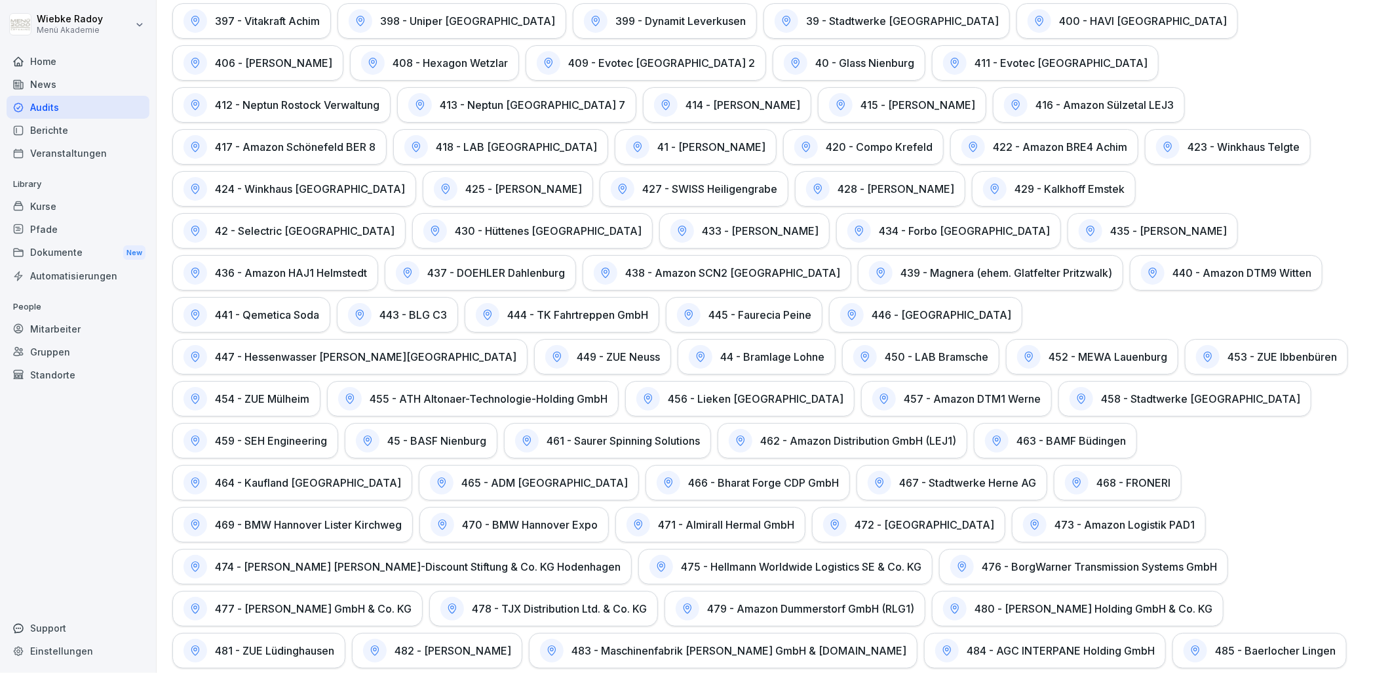
drag, startPoint x: 1183, startPoint y: 103, endPoint x: 1093, endPoint y: 156, distance: 103.8
click at [319, 308] on h1 "441 - Qemetica Soda" at bounding box center [267, 314] width 104 height 13
